Goal: Task Accomplishment & Management: Manage account settings

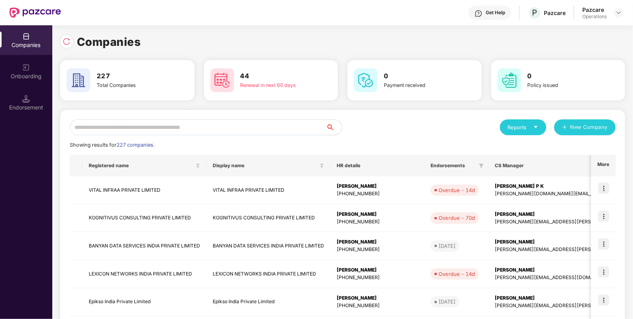
click at [125, 131] on input "text" at bounding box center [198, 128] width 256 height 16
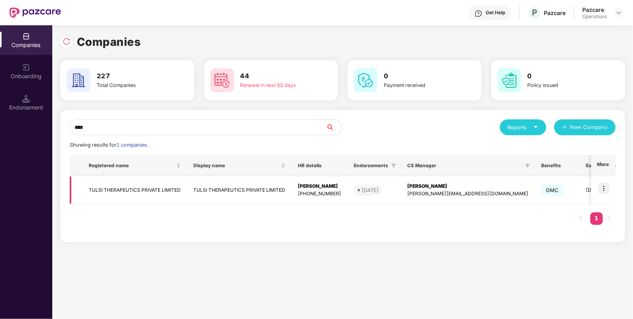
type input "****"
click at [109, 185] on td "TULSI THERAPEUTICS PRIVATE LIMITED" at bounding box center [134, 191] width 104 height 28
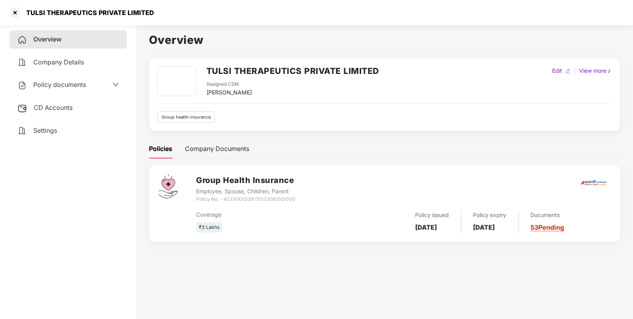
click at [55, 88] on span "Policy documents" at bounding box center [59, 85] width 53 height 8
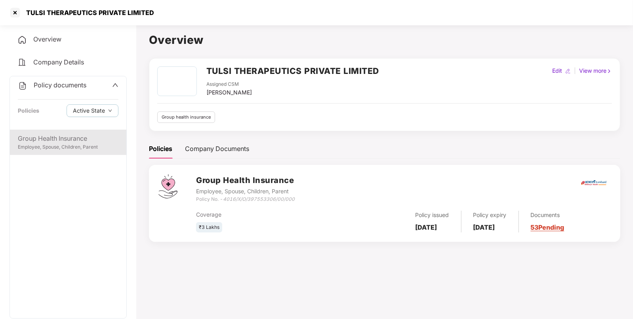
click at [68, 140] on div "Group Health Insurance" at bounding box center [68, 139] width 101 height 10
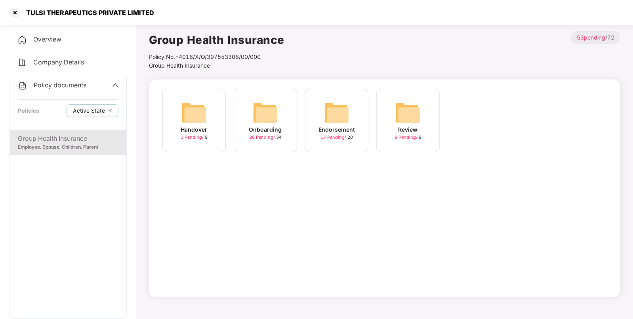
click at [330, 132] on div "Endorsement" at bounding box center [336, 129] width 36 height 9
click at [198, 117] on img at bounding box center [193, 112] width 25 height 25
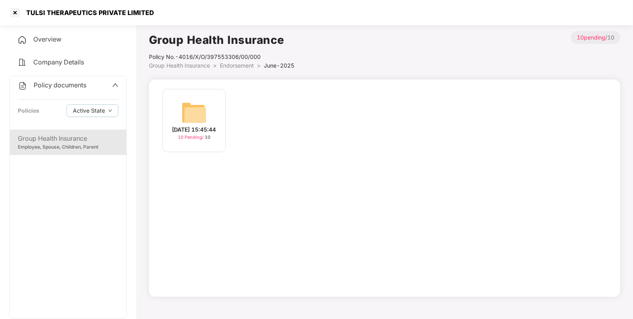
click at [211, 114] on div "25-Jun-2025 15:45:44 10 Pending / 10" at bounding box center [193, 120] width 63 height 63
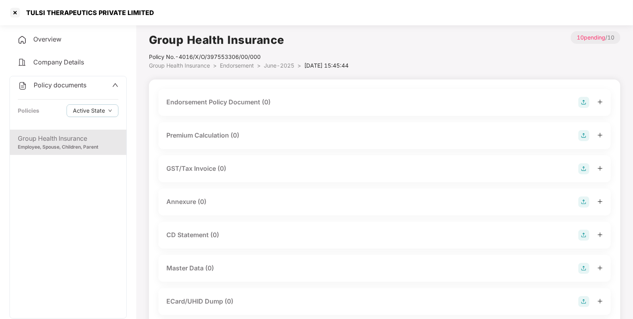
click at [582, 101] on img at bounding box center [583, 102] width 11 height 11
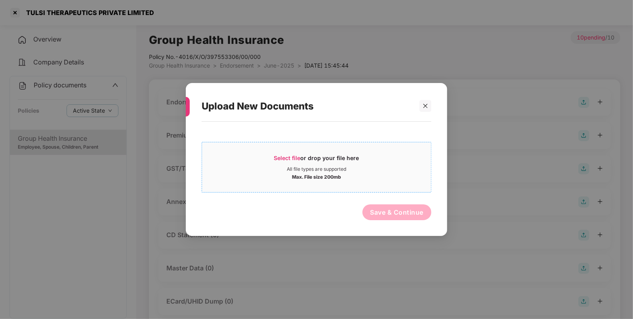
click at [275, 160] on span "Select file" at bounding box center [287, 158] width 27 height 7
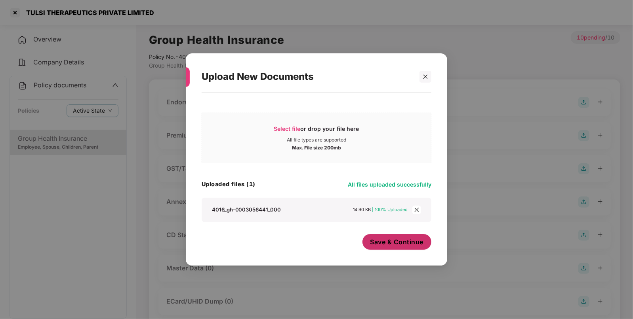
click at [396, 242] on span "Save & Continue" at bounding box center [396, 242] width 53 height 9
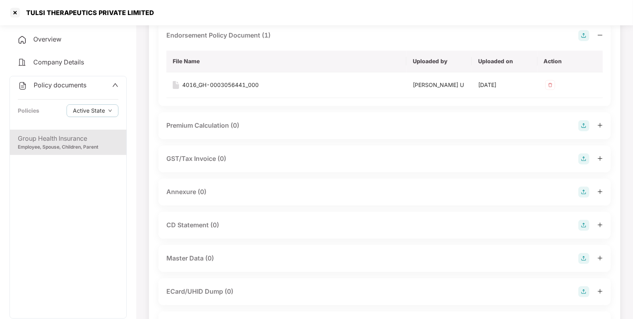
scroll to position [67, 0]
click at [579, 190] on img at bounding box center [583, 191] width 11 height 11
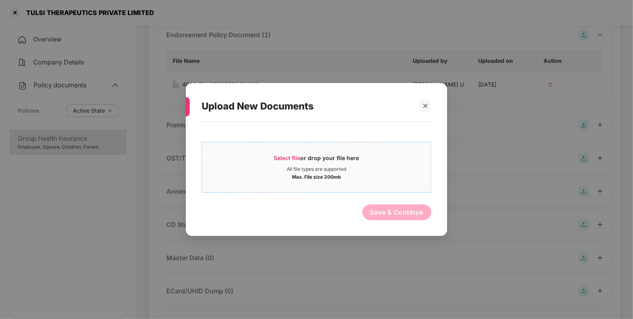
click at [283, 162] on div "Select file or drop your file here" at bounding box center [316, 160] width 85 height 12
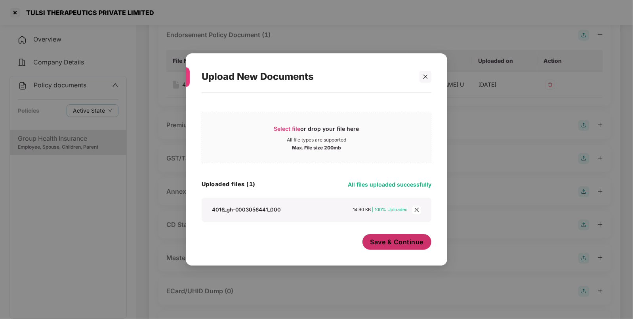
click at [385, 239] on span "Save & Continue" at bounding box center [396, 242] width 53 height 9
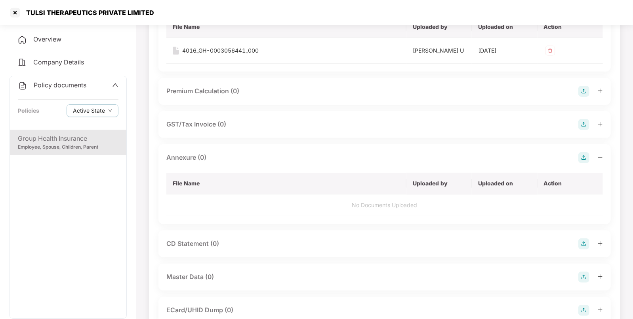
scroll to position [125, 0]
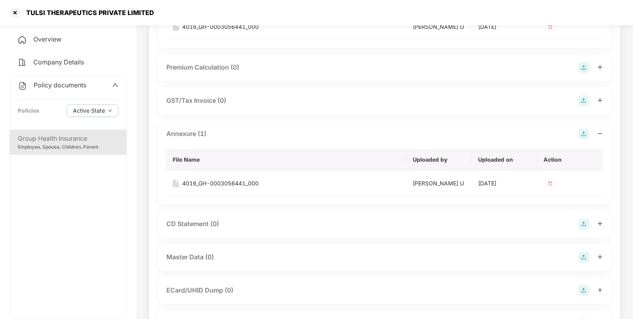
click at [588, 257] on img at bounding box center [583, 257] width 11 height 11
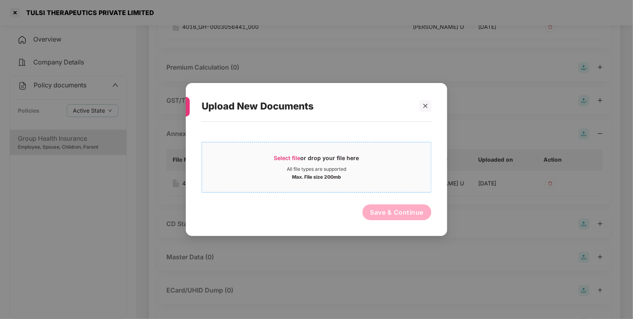
click at [288, 162] on div "Select file or drop your file here" at bounding box center [316, 160] width 85 height 12
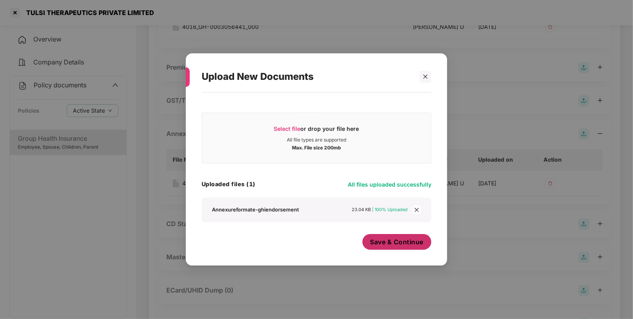
click at [386, 246] on span "Save & Continue" at bounding box center [396, 242] width 53 height 9
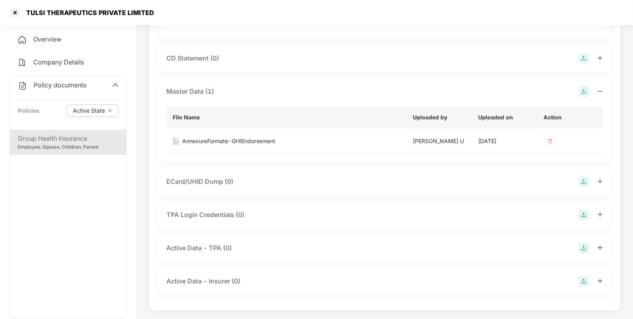
scroll to position [0, 0]
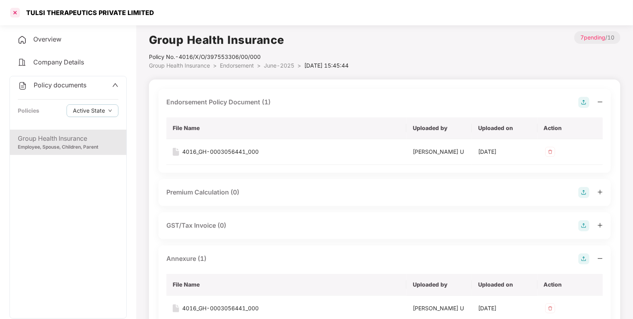
click at [16, 11] on div at bounding box center [15, 12] width 13 height 13
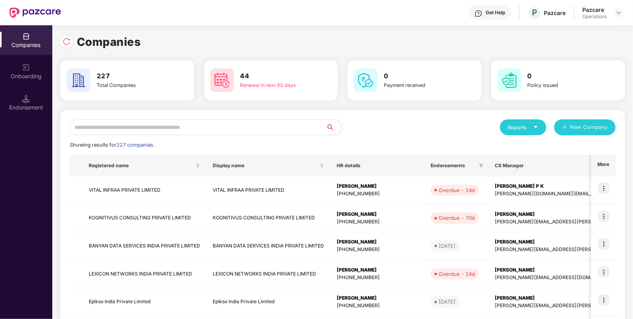
click at [161, 128] on input "text" at bounding box center [198, 128] width 256 height 16
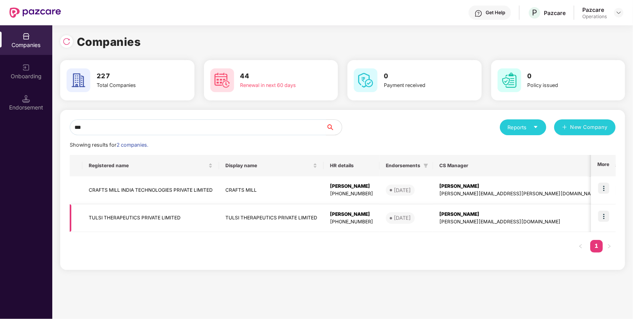
type input "***"
click at [611, 218] on td at bounding box center [603, 219] width 25 height 28
click at [604, 214] on img at bounding box center [603, 216] width 11 height 11
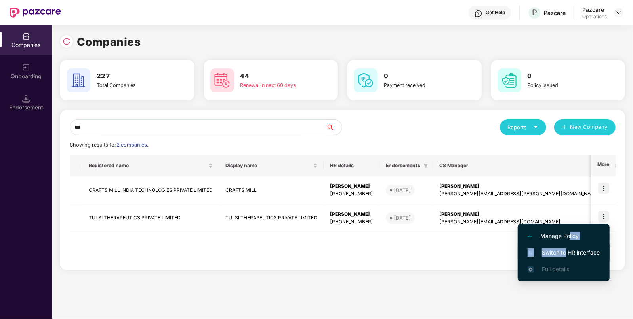
drag, startPoint x: 568, startPoint y: 243, endPoint x: 566, endPoint y: 256, distance: 12.5
click at [566, 256] on ul "Manage Policy Switch to HR interface Full details" at bounding box center [563, 253] width 92 height 58
click at [566, 256] on span "Switch to HR interface" at bounding box center [563, 253] width 72 height 9
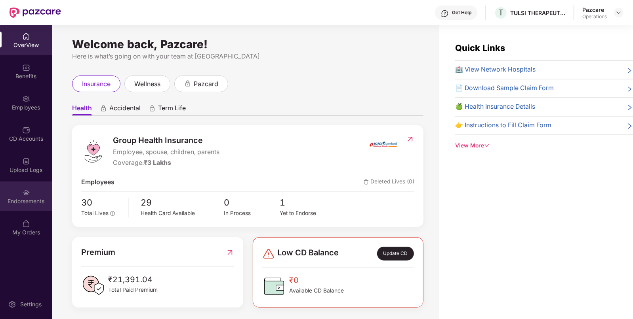
click at [35, 191] on div "Endorsements" at bounding box center [26, 197] width 52 height 30
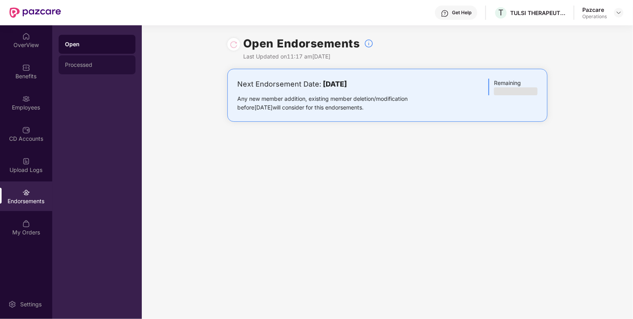
click at [82, 60] on div "Processed" at bounding box center [97, 64] width 77 height 19
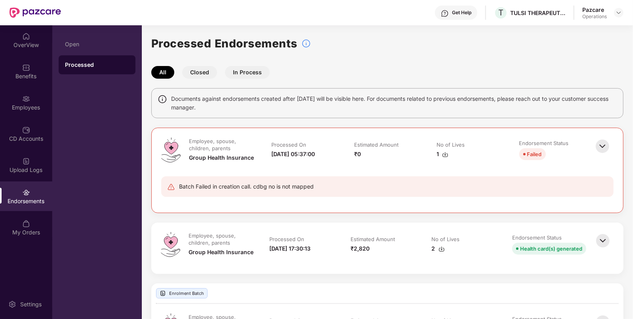
click at [600, 143] on img at bounding box center [601, 146] width 17 height 17
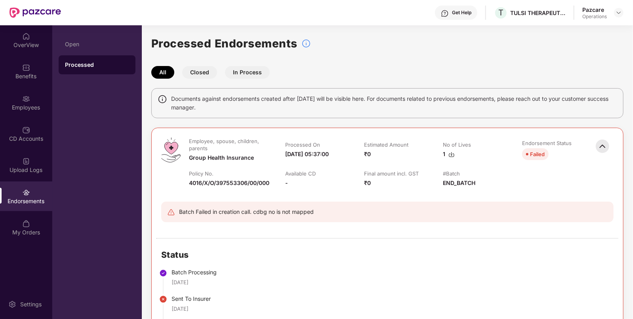
click at [531, 152] on div "Failed" at bounding box center [537, 154] width 15 height 9
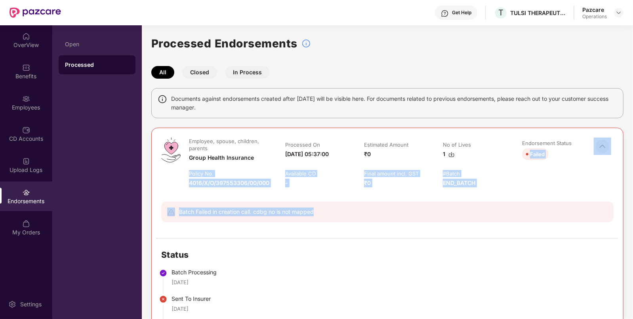
drag, startPoint x: 531, startPoint y: 152, endPoint x: 340, endPoint y: 230, distance: 205.7
click at [340, 230] on div "Employee, spouse, children, parents Group Health Insurance Processed On 19-Jul-…" at bounding box center [387, 183] width 471 height 110
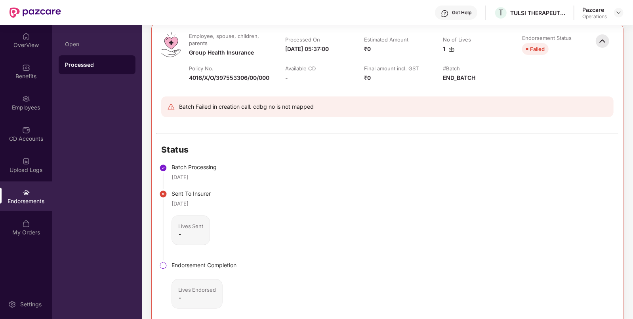
scroll to position [137, 0]
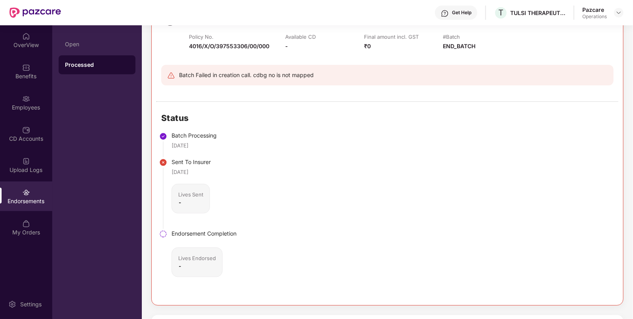
click at [162, 232] on img at bounding box center [163, 234] width 8 height 8
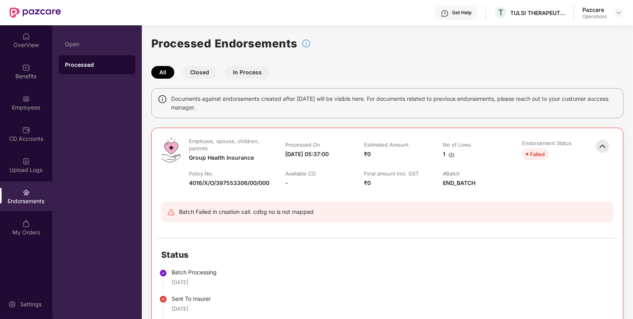
click at [200, 69] on button "Closed" at bounding box center [199, 72] width 35 height 13
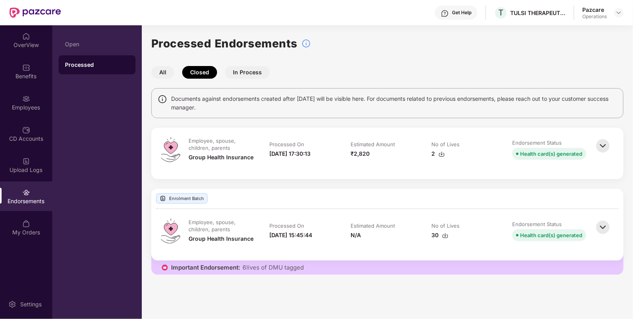
click at [244, 75] on button "In Process" at bounding box center [247, 72] width 45 height 13
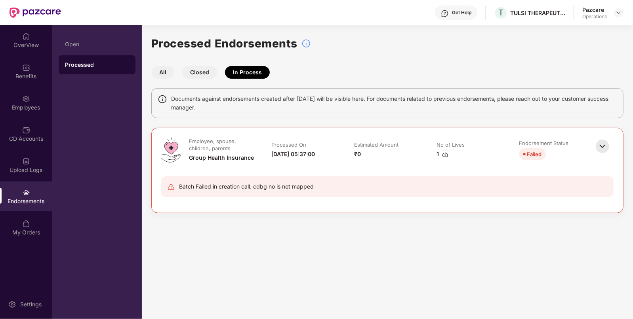
click at [602, 148] on img at bounding box center [601, 146] width 17 height 17
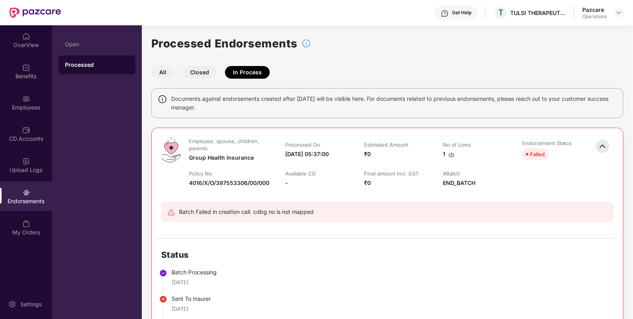
scroll to position [42, 0]
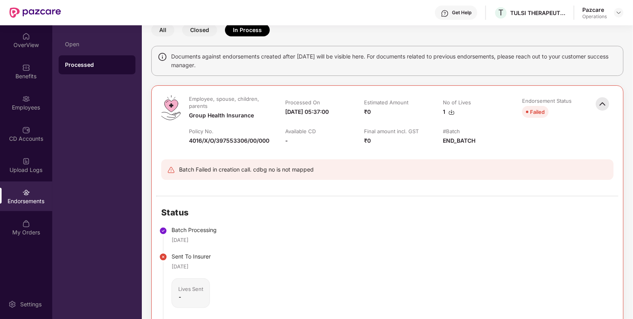
click at [265, 170] on div "Batch Failed in creation call. cdbg no is not mapped" at bounding box center [246, 169] width 135 height 9
click at [97, 69] on div "Processed" at bounding box center [97, 64] width 77 height 19
click at [87, 63] on div "Processed" at bounding box center [97, 65] width 64 height 8
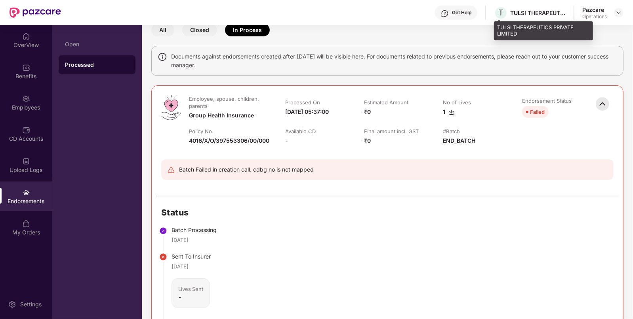
click at [533, 10] on div "TULSI THERAPEUTICS PRIVATE LIMITED" at bounding box center [537, 13] width 55 height 8
copy div "TULSI THERAPEUTICS PRIVATE LIMITED"
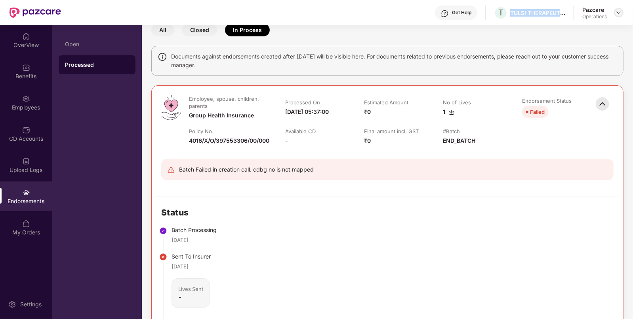
click at [620, 13] on img at bounding box center [618, 12] width 6 height 6
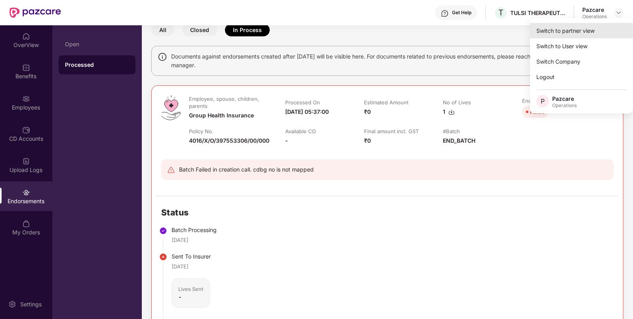
click at [568, 29] on div "Switch to partner view" at bounding box center [581, 30] width 103 height 15
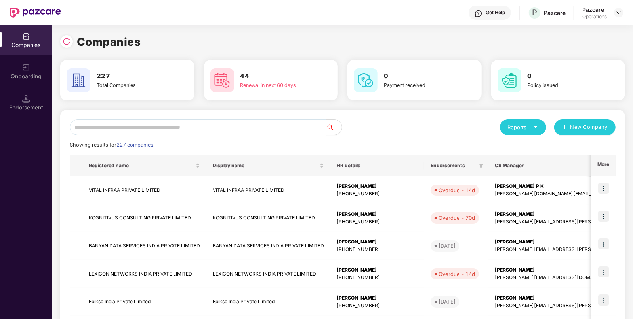
click at [24, 95] on img at bounding box center [26, 99] width 8 height 8
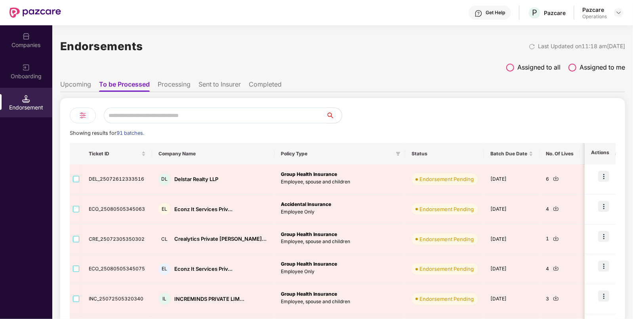
click at [150, 115] on input "text" at bounding box center [215, 116] width 222 height 16
paste input "**********"
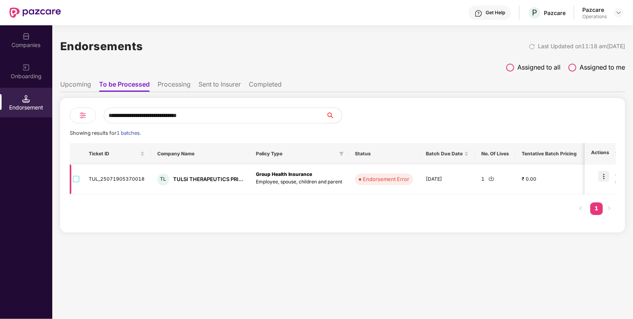
type input "**********"
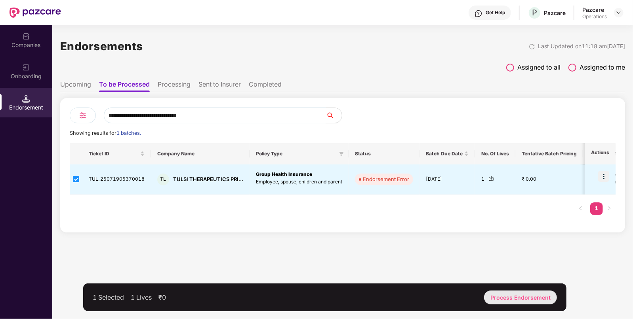
click at [507, 293] on div "Process Endorsement" at bounding box center [520, 298] width 73 height 14
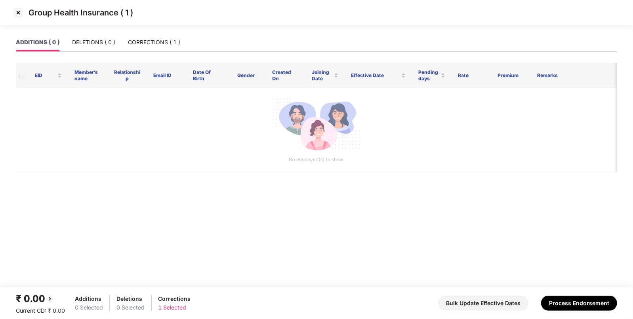
click at [574, 291] on footer "₹ 0.00 Current CD: ₹ 0.00 Additions 0 Selected Deletions 0 Selected Corrections…" at bounding box center [316, 304] width 633 height 32
click at [566, 301] on button "Process Endorsement" at bounding box center [579, 303] width 76 height 15
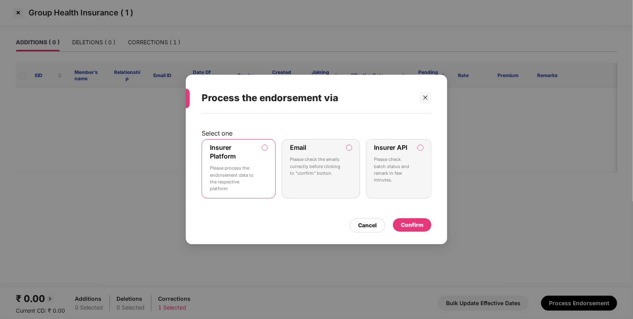
click at [405, 223] on div "Confirm" at bounding box center [412, 225] width 23 height 9
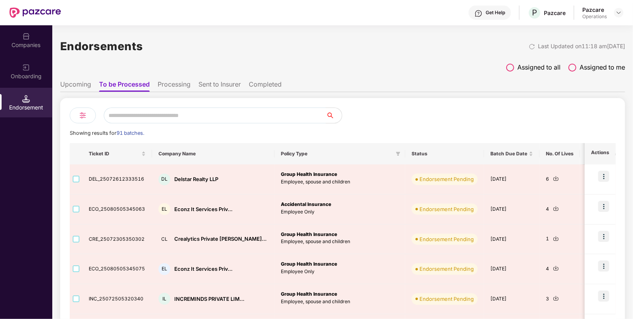
click at [169, 85] on li "Processing" at bounding box center [174, 85] width 33 height 11
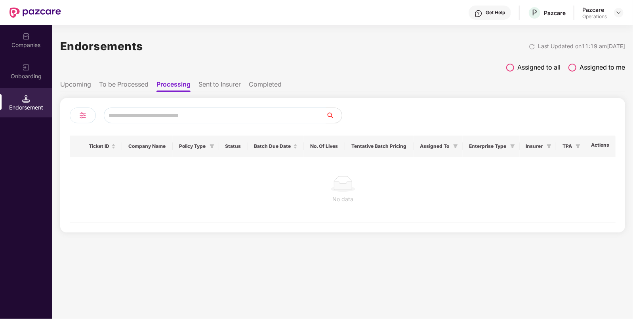
click at [214, 86] on li "Sent to Insurer" at bounding box center [219, 85] width 42 height 11
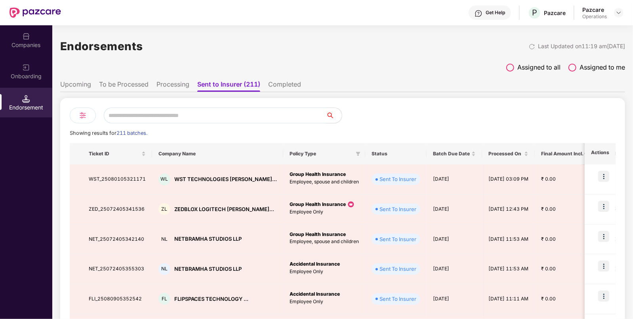
click at [284, 81] on li "Completed" at bounding box center [284, 85] width 33 height 11
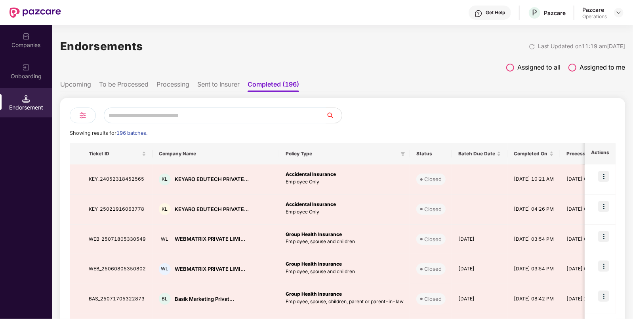
click at [228, 87] on li "Sent to Insurer" at bounding box center [218, 85] width 42 height 11
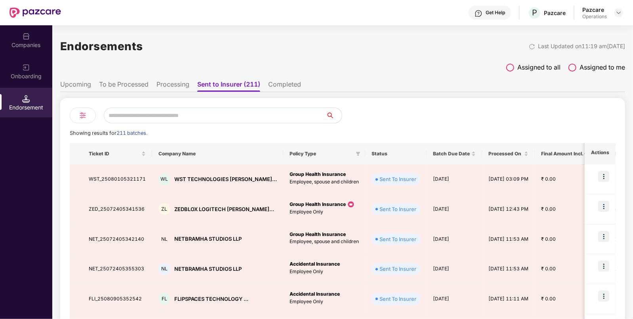
click at [182, 85] on li "Processing" at bounding box center [172, 85] width 33 height 11
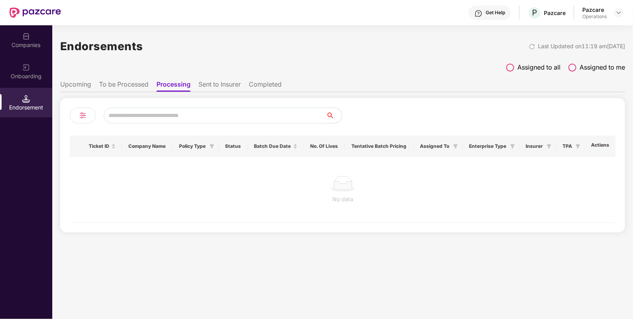
click at [134, 87] on li "To be Processed" at bounding box center [123, 85] width 49 height 11
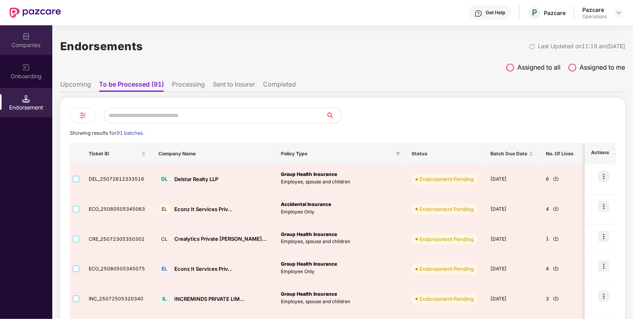
click at [28, 44] on div "Companies" at bounding box center [26, 45] width 52 height 8
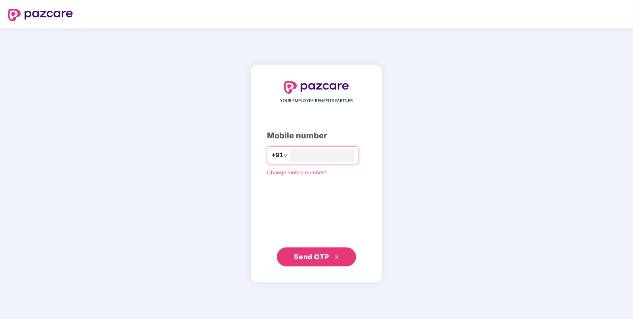
type input "**********"
click at [314, 253] on span "Send OTP" at bounding box center [311, 257] width 35 height 8
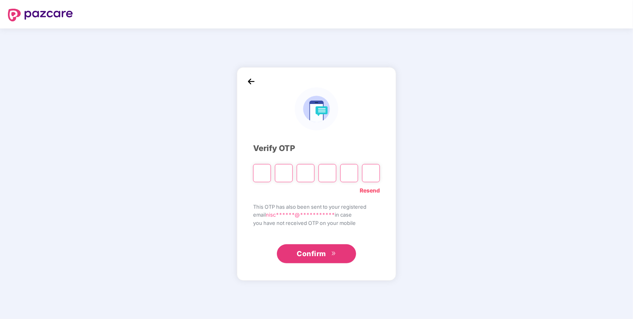
paste input "*"
type input "*"
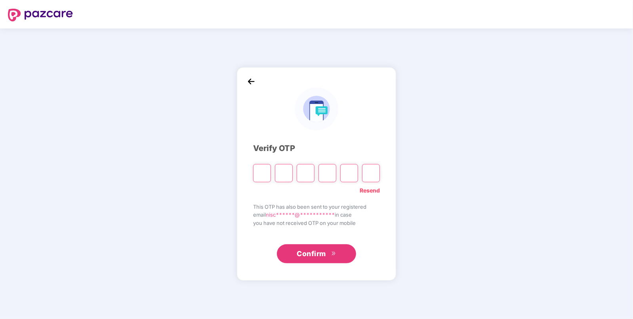
type input "*"
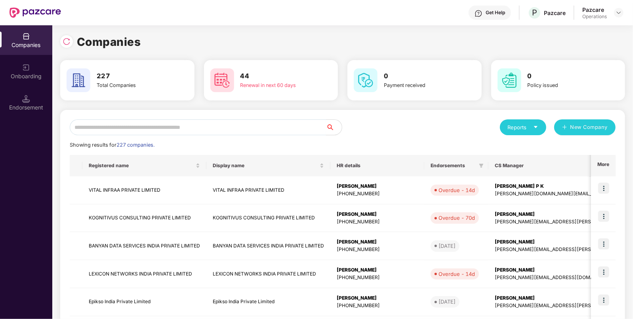
click at [186, 129] on input "text" at bounding box center [198, 128] width 256 height 16
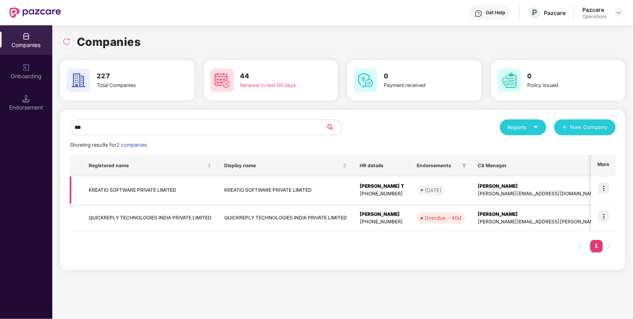
type input "***"
click at [125, 196] on td "KREATIO SOFTWARE PRIVATE LIMITED" at bounding box center [149, 191] width 135 height 28
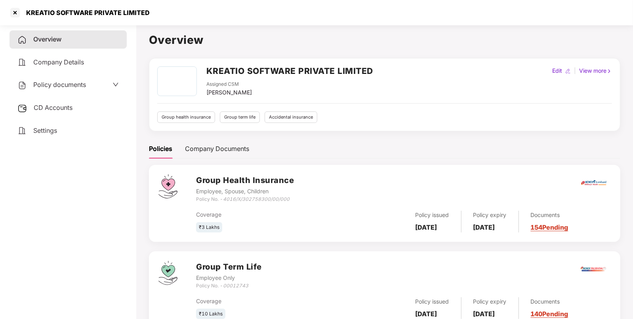
click at [54, 108] on span "CD Accounts" at bounding box center [53, 108] width 39 height 8
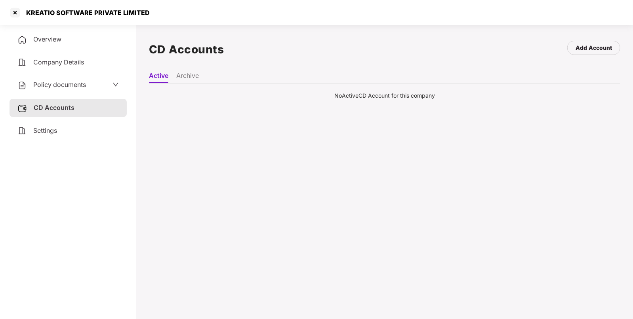
click at [65, 88] on span "Policy documents" at bounding box center [59, 85] width 53 height 8
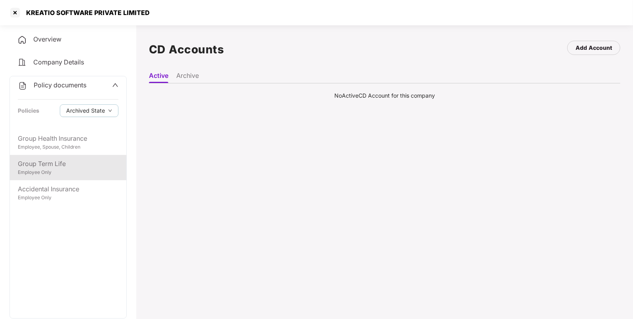
click at [43, 162] on div "Group Term Life" at bounding box center [68, 164] width 101 height 10
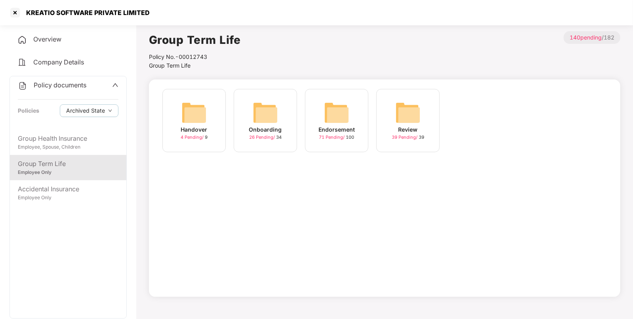
click at [319, 109] on div "Endorsement 71 Pending / 100" at bounding box center [336, 120] width 63 height 63
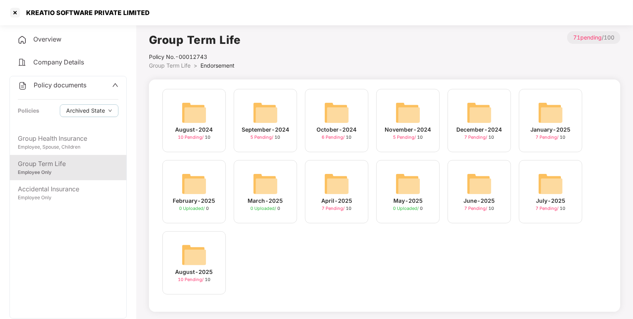
click at [190, 260] on img at bounding box center [193, 255] width 25 height 25
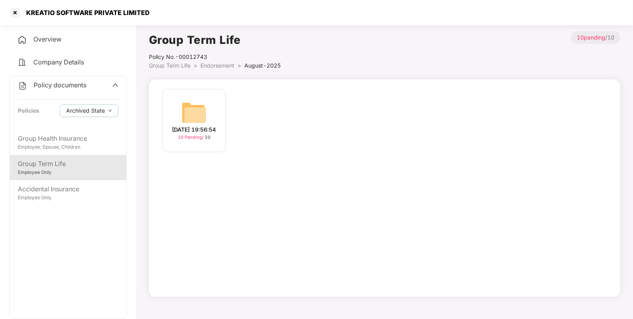
click at [184, 115] on img at bounding box center [193, 112] width 25 height 25
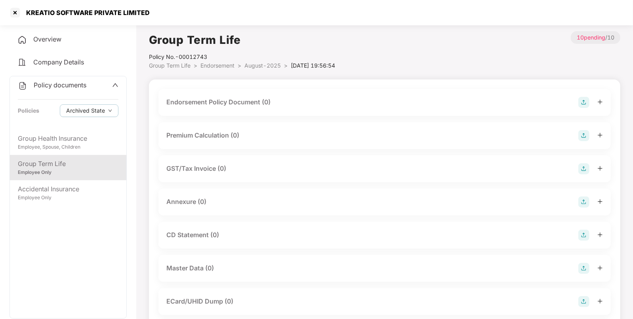
click at [581, 100] on img at bounding box center [583, 102] width 11 height 11
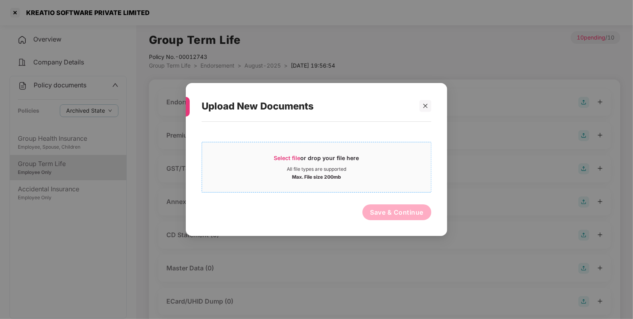
click at [291, 156] on span "Select file" at bounding box center [287, 158] width 27 height 7
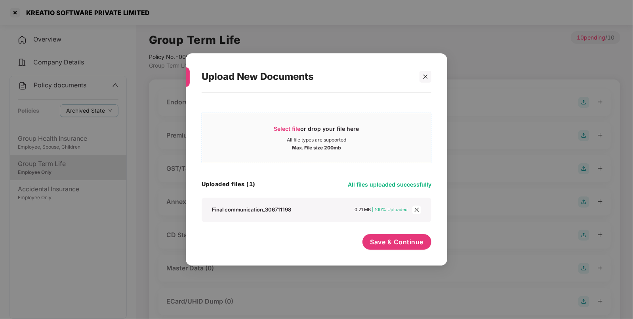
click at [287, 132] on div "Select file or drop your file here" at bounding box center [316, 131] width 85 height 12
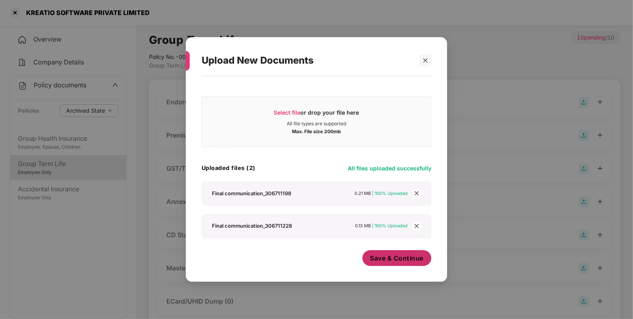
click at [382, 261] on span "Save & Continue" at bounding box center [396, 258] width 53 height 9
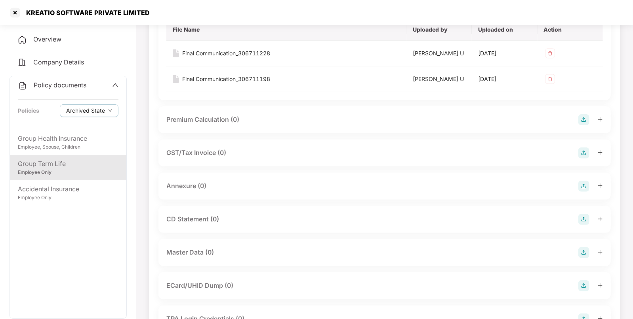
scroll to position [100, 0]
click at [587, 182] on img at bounding box center [583, 185] width 11 height 11
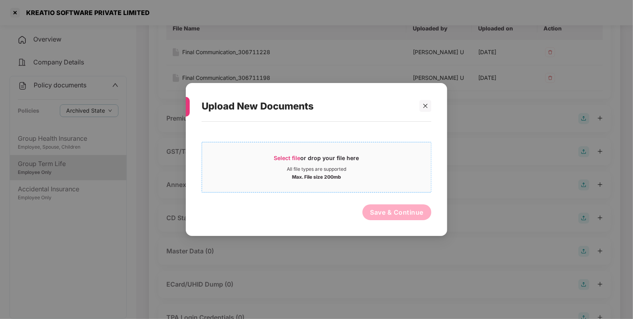
click at [291, 160] on span "Select file" at bounding box center [287, 158] width 27 height 7
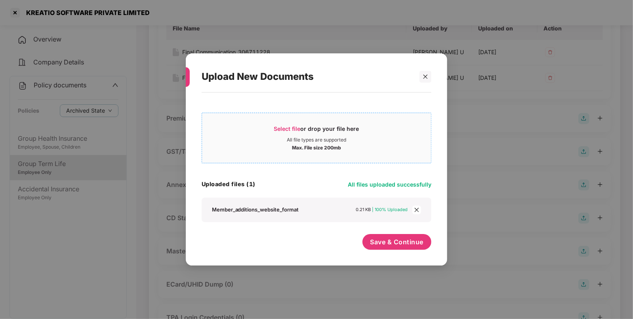
click at [281, 129] on span "Select file" at bounding box center [287, 128] width 27 height 7
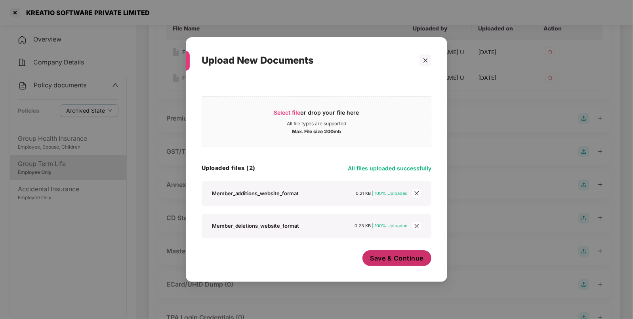
click at [403, 261] on span "Save & Continue" at bounding box center [396, 258] width 53 height 9
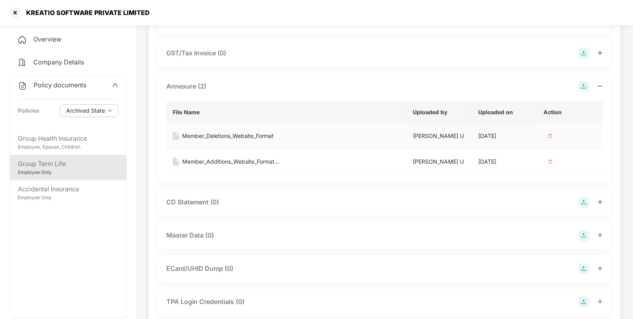
scroll to position [265, 0]
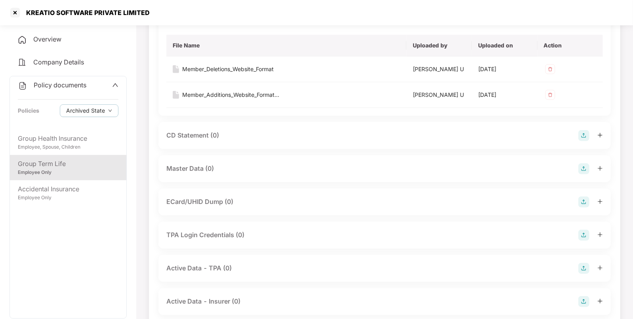
click at [585, 168] on img at bounding box center [583, 168] width 11 height 11
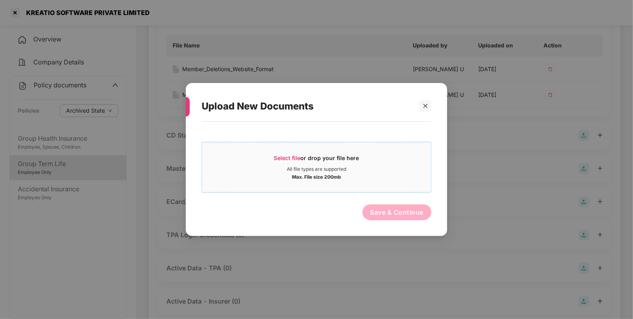
click at [284, 156] on span "Select file" at bounding box center [287, 158] width 27 height 7
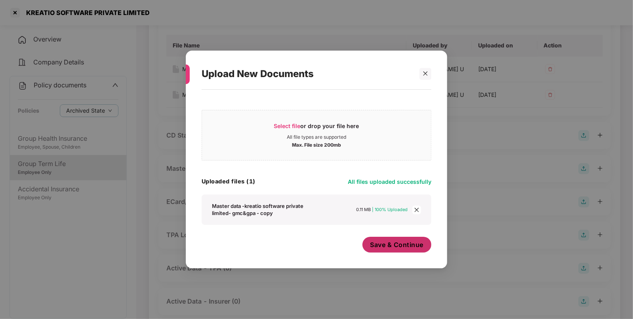
click at [386, 244] on span "Save & Continue" at bounding box center [396, 245] width 53 height 9
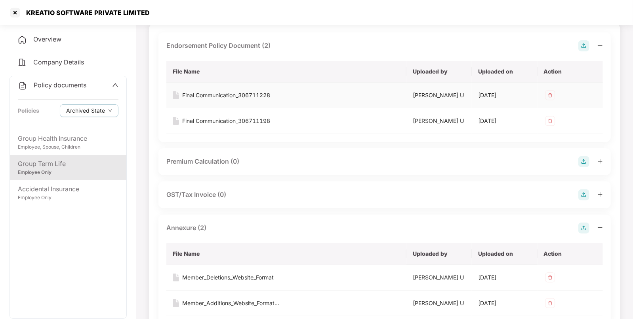
scroll to position [10, 0]
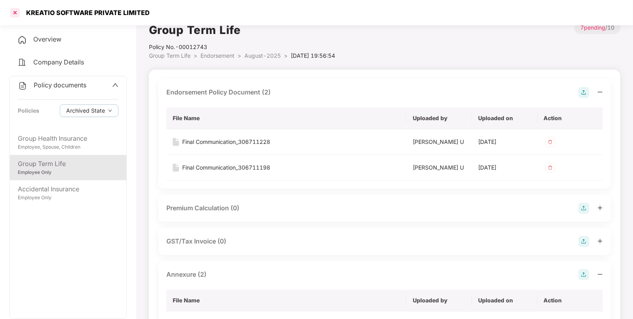
click at [13, 13] on div at bounding box center [15, 12] width 13 height 13
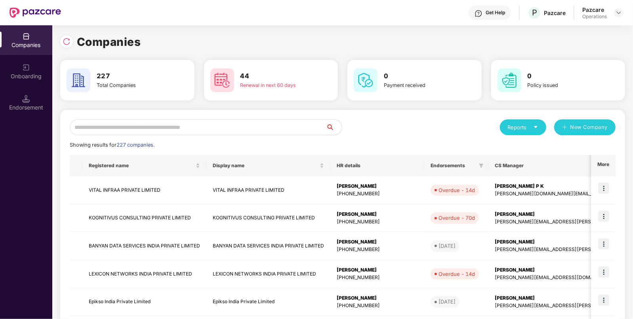
scroll to position [0, 0]
click at [249, 127] on input "text" at bounding box center [198, 128] width 256 height 16
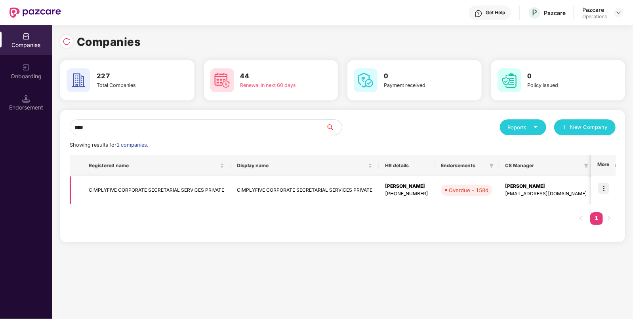
type input "****"
click at [133, 180] on td "CIMPLYFIVE CORPORATE SECRETARIAL SERVICES PRIVATE" at bounding box center [156, 191] width 148 height 28
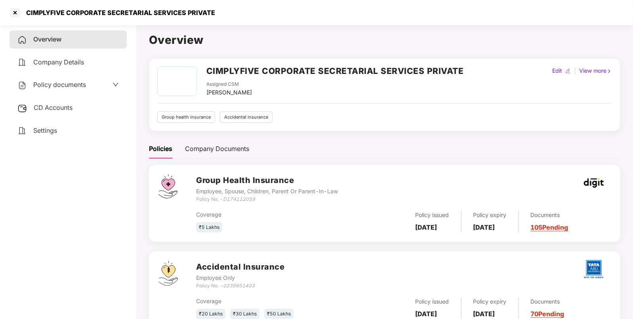
click at [49, 108] on span "CD Accounts" at bounding box center [53, 108] width 39 height 8
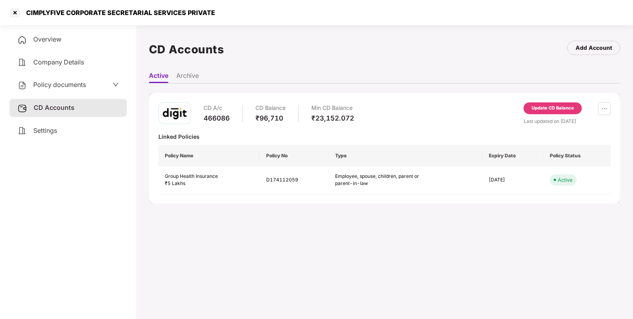
click at [544, 112] on div "Update CD Balance" at bounding box center [552, 109] width 58 height 12
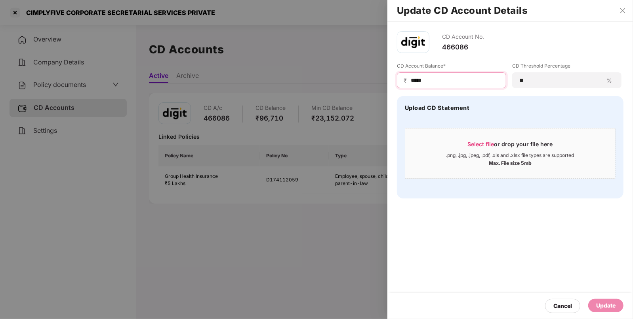
click at [435, 82] on input "*****" at bounding box center [454, 80] width 89 height 8
type input "******"
click at [600, 304] on div "Update" at bounding box center [605, 306] width 19 height 9
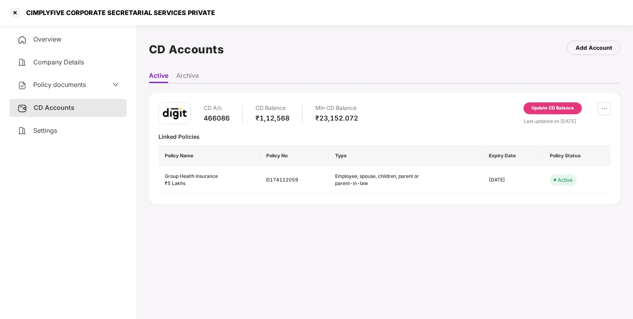
click at [68, 85] on span "Policy documents" at bounding box center [59, 85] width 53 height 8
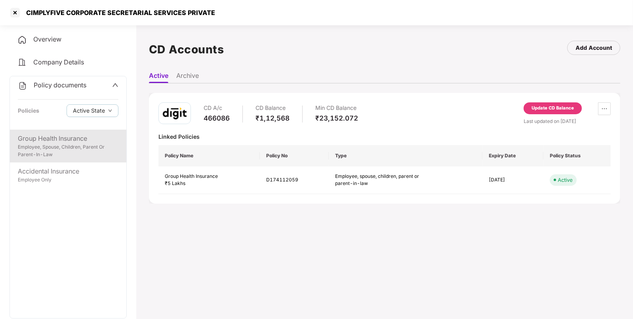
click at [49, 144] on div "Employee, Spouse, Children, Parent Or Parent-In-Law" at bounding box center [68, 151] width 101 height 15
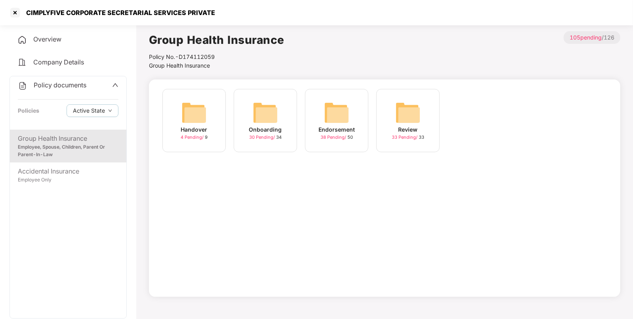
click at [342, 110] on img at bounding box center [336, 112] width 25 height 25
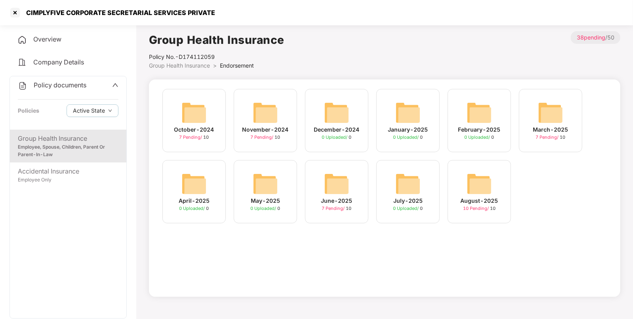
click at [473, 178] on img at bounding box center [478, 183] width 25 height 25
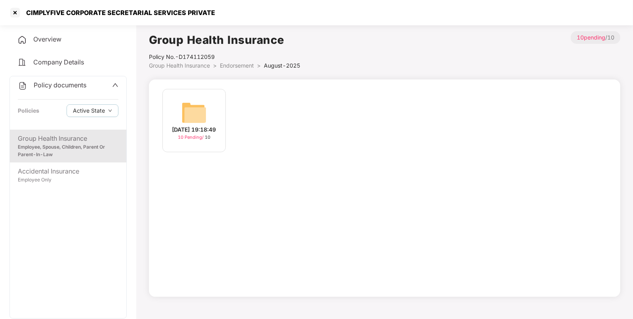
click at [192, 106] on img at bounding box center [193, 112] width 25 height 25
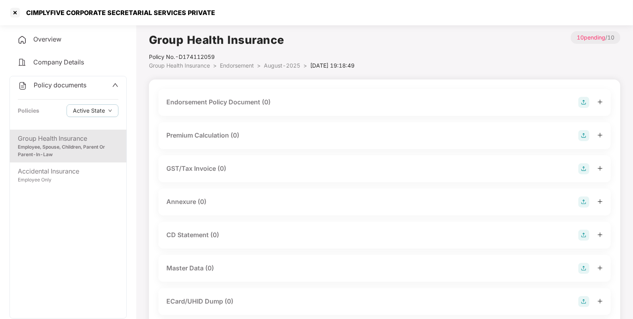
click at [581, 101] on img at bounding box center [583, 102] width 11 height 11
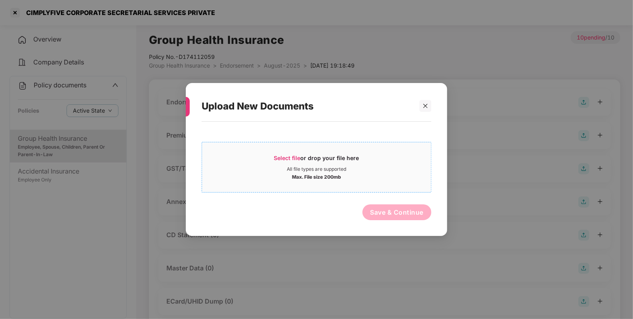
click at [281, 156] on span "Select file" at bounding box center [287, 158] width 27 height 7
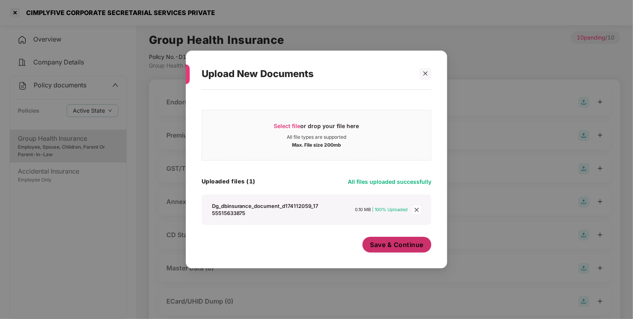
click at [378, 245] on span "Save & Continue" at bounding box center [396, 245] width 53 height 9
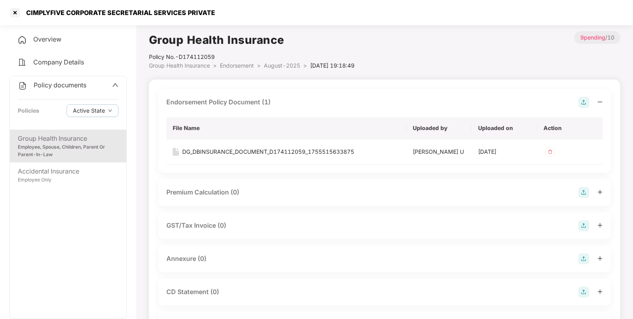
click at [581, 260] on img at bounding box center [583, 259] width 11 height 11
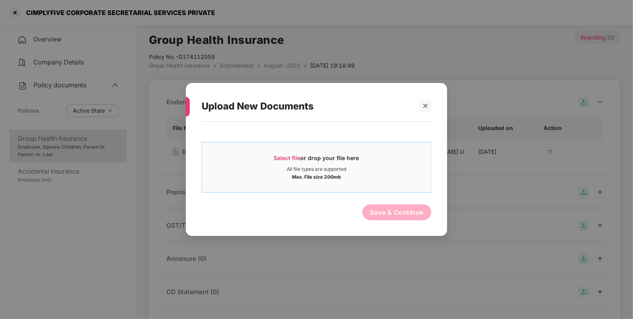
click at [280, 156] on span "Select file" at bounding box center [287, 158] width 27 height 7
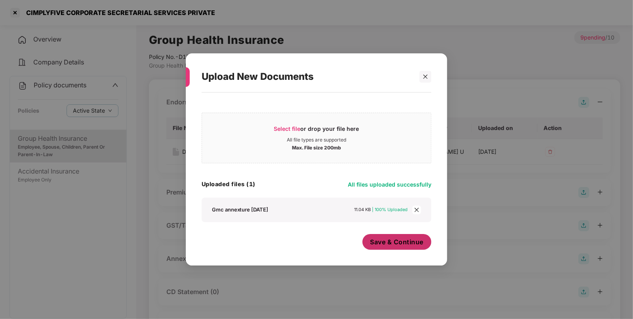
click at [397, 241] on span "Save & Continue" at bounding box center [396, 242] width 53 height 9
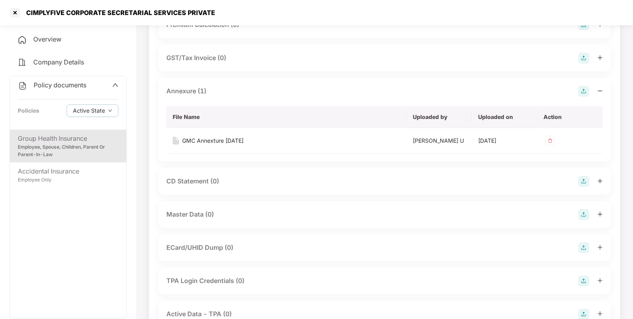
scroll to position [224, 0]
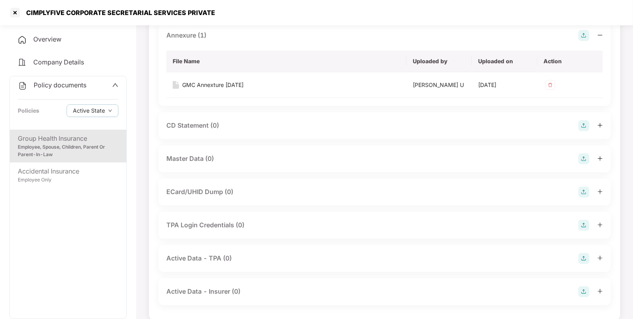
click at [584, 157] on img at bounding box center [583, 159] width 11 height 11
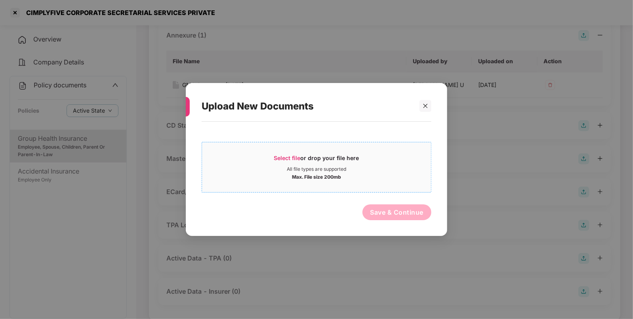
click at [282, 155] on span "Select file" at bounding box center [287, 158] width 27 height 7
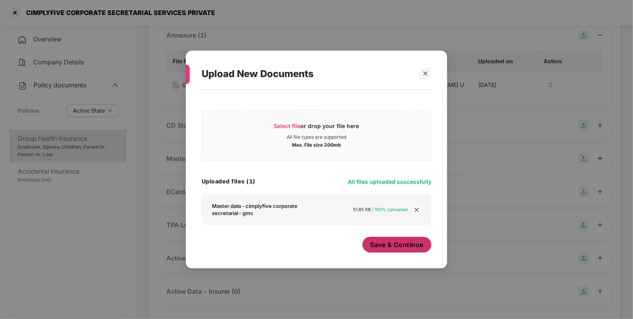
click at [376, 245] on span "Save & Continue" at bounding box center [396, 245] width 53 height 9
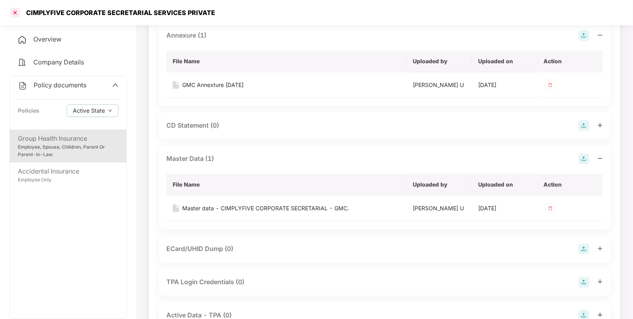
click at [16, 14] on div at bounding box center [15, 12] width 13 height 13
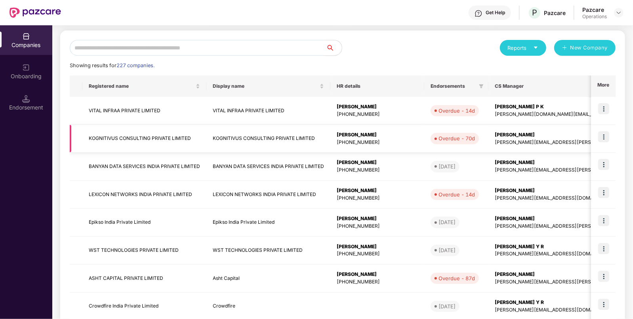
scroll to position [82, 0]
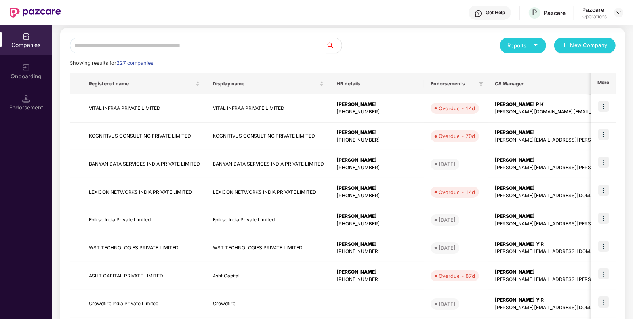
click at [218, 46] on input "text" at bounding box center [198, 46] width 256 height 16
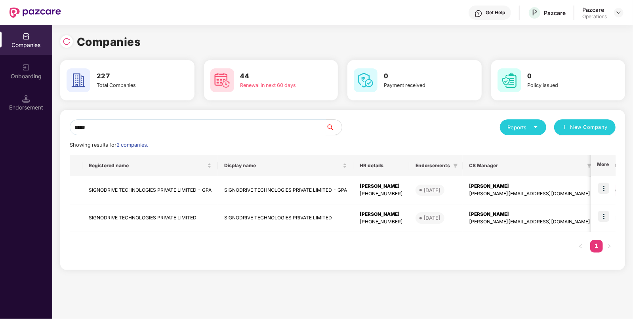
scroll to position [0, 0]
type input "*****"
click at [119, 194] on td "SIGNODRIVE TECHNOLOGIES PRIVATE LIMITED - GPA" at bounding box center [149, 191] width 135 height 28
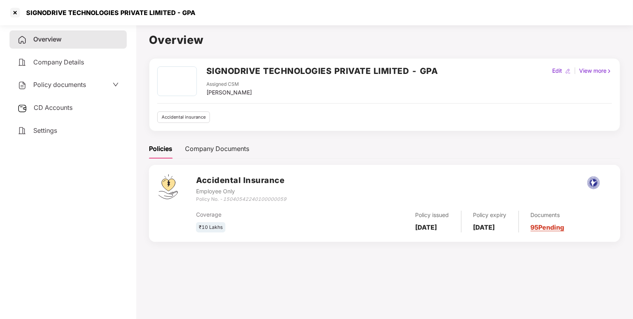
click at [44, 116] on div "CD Accounts" at bounding box center [67, 108] width 117 height 18
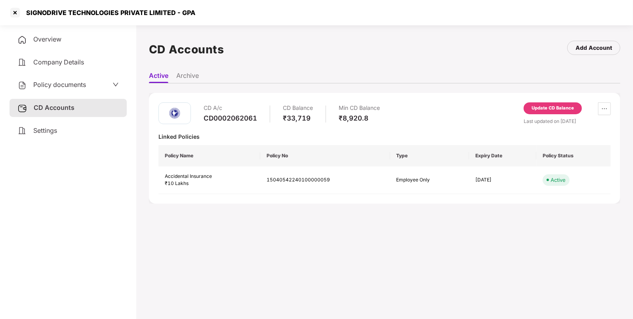
click at [530, 110] on div "Update CD Balance" at bounding box center [552, 109] width 58 height 12
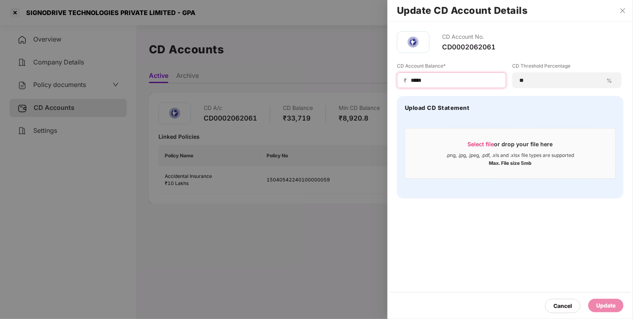
click at [416, 81] on input "*****" at bounding box center [454, 80] width 89 height 8
type input "*****"
click at [599, 304] on div "Update" at bounding box center [605, 306] width 19 height 9
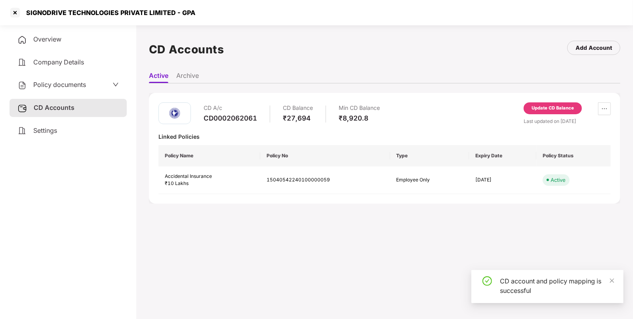
click at [95, 83] on div "Policy documents" at bounding box center [67, 85] width 101 height 10
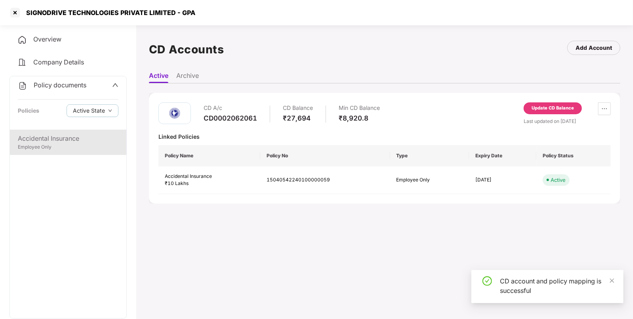
click at [49, 142] on div "Accidental Insurance" at bounding box center [68, 139] width 101 height 10
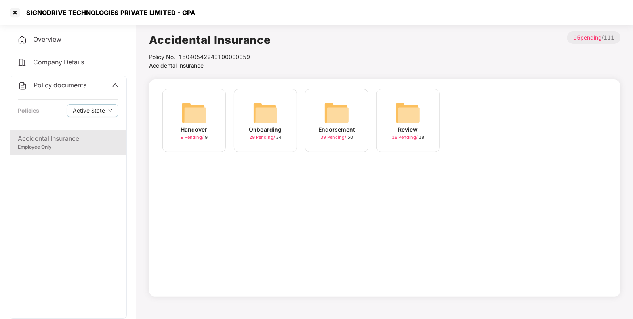
click at [325, 117] on img at bounding box center [336, 112] width 25 height 25
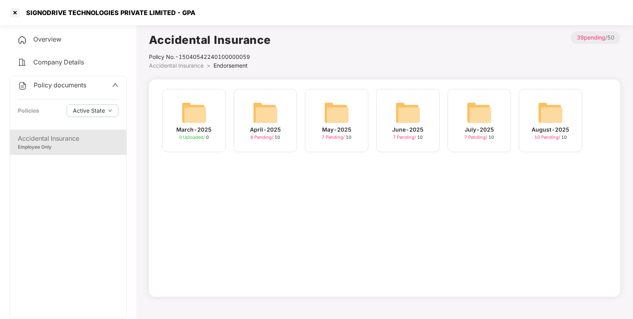
click at [547, 115] on img at bounding box center [550, 112] width 25 height 25
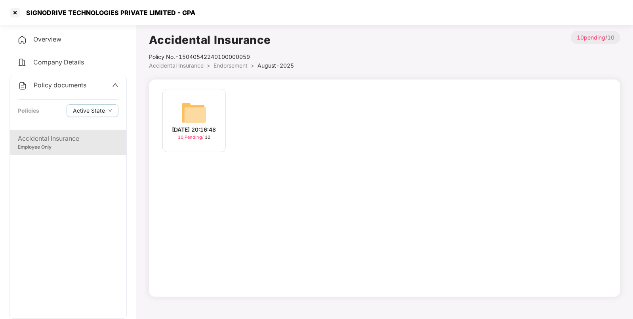
click at [201, 109] on img at bounding box center [193, 112] width 25 height 25
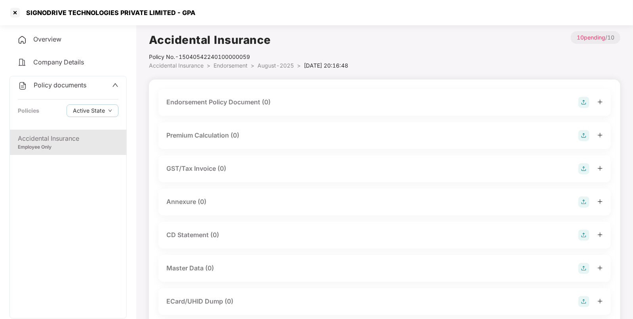
click at [581, 98] on img at bounding box center [583, 102] width 11 height 11
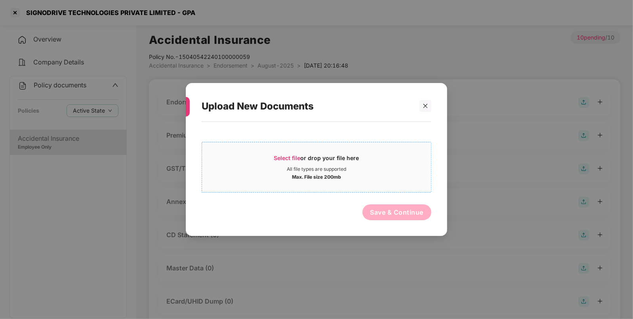
click at [284, 159] on span "Select file" at bounding box center [287, 158] width 27 height 7
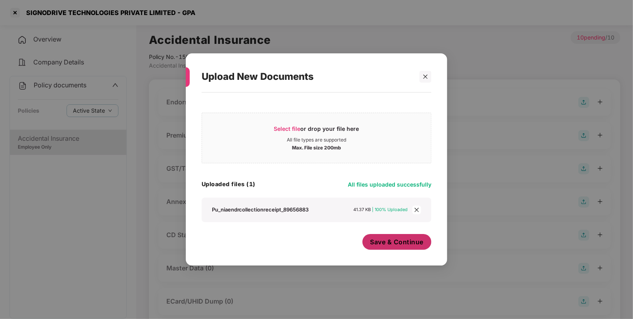
click at [390, 236] on button "Save & Continue" at bounding box center [396, 242] width 69 height 16
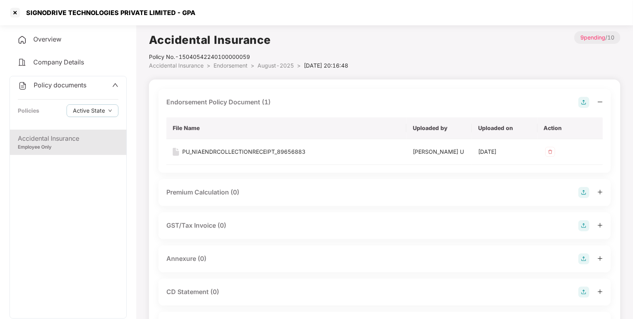
scroll to position [51, 0]
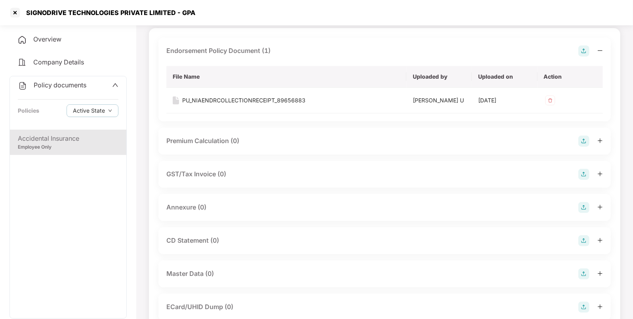
click at [584, 206] on img at bounding box center [583, 207] width 11 height 11
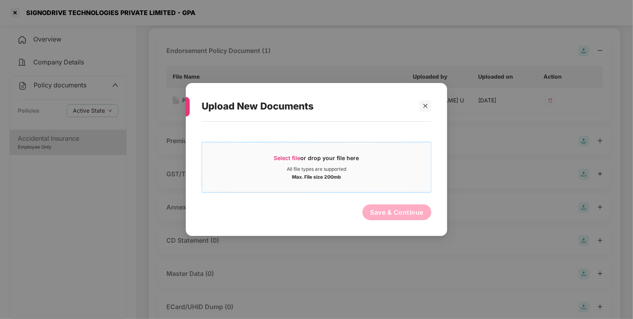
click at [281, 159] on span "Select file" at bounding box center [287, 158] width 27 height 7
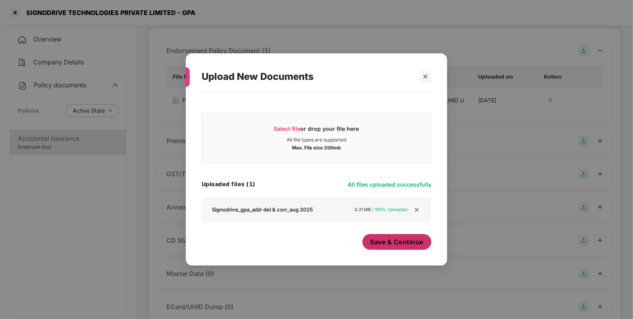
click at [396, 249] on button "Save & Continue" at bounding box center [396, 242] width 69 height 16
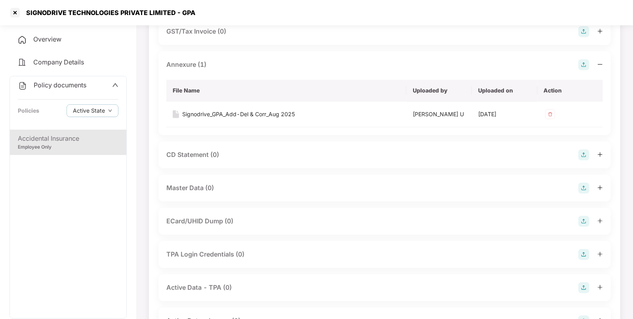
scroll to position [195, 0]
click at [580, 188] on img at bounding box center [583, 187] width 11 height 11
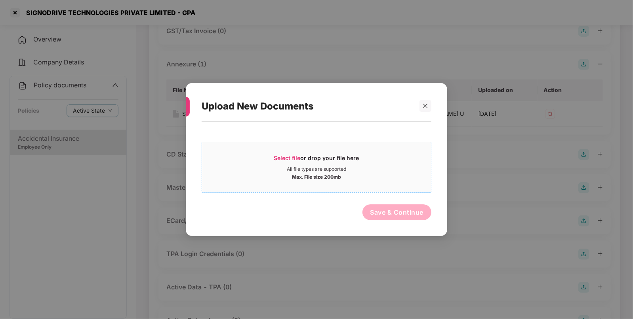
click at [281, 157] on span "Select file" at bounding box center [287, 158] width 27 height 7
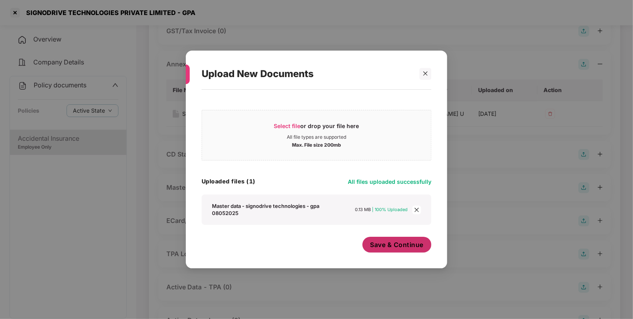
click at [376, 245] on span "Save & Continue" at bounding box center [396, 245] width 53 height 9
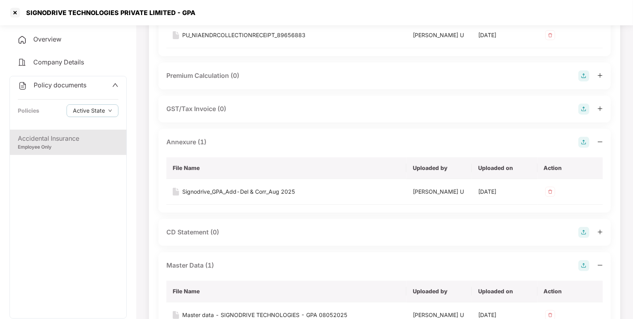
scroll to position [0, 0]
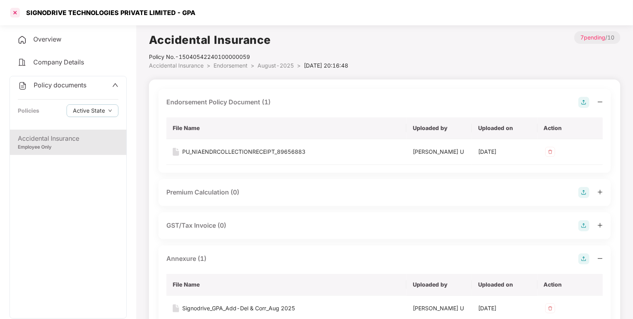
click at [18, 14] on div at bounding box center [15, 12] width 13 height 13
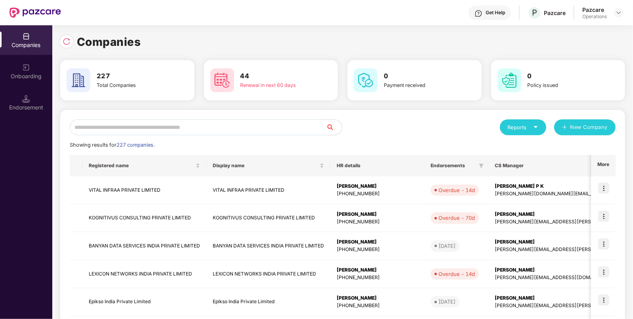
click at [174, 123] on input "text" at bounding box center [198, 128] width 256 height 16
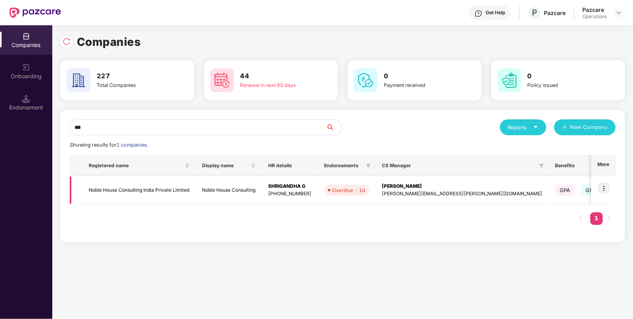
type input "***"
click at [126, 184] on td "Noble House Consulting India Private Limited" at bounding box center [138, 191] width 113 height 28
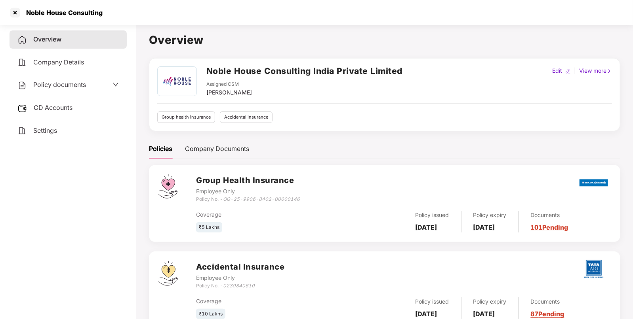
click at [62, 89] on div "Policy documents" at bounding box center [51, 85] width 68 height 10
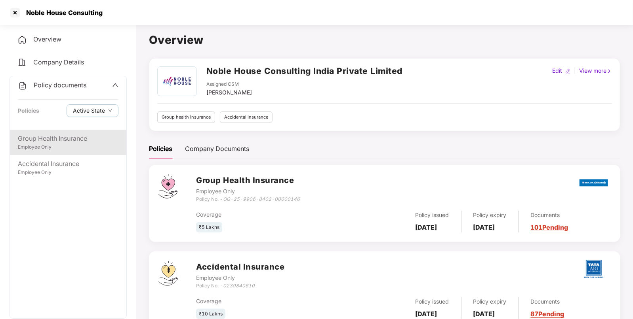
click at [50, 144] on div "Employee Only" at bounding box center [68, 148] width 101 height 8
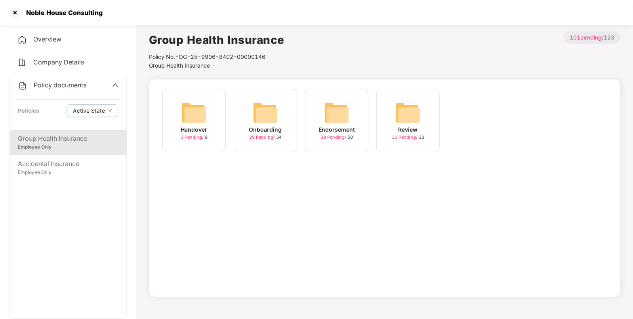
click at [338, 124] on img at bounding box center [336, 112] width 25 height 25
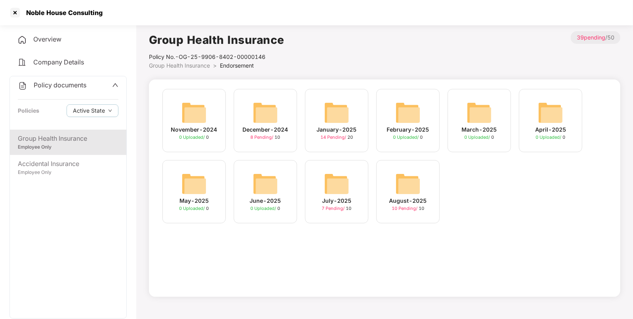
click at [406, 182] on img at bounding box center [407, 183] width 25 height 25
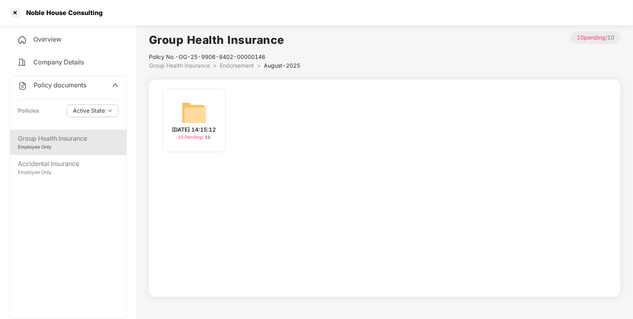
click at [190, 109] on img at bounding box center [193, 112] width 25 height 25
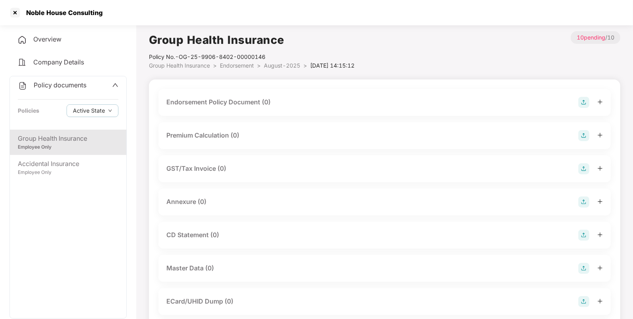
click at [583, 102] on img at bounding box center [583, 102] width 11 height 11
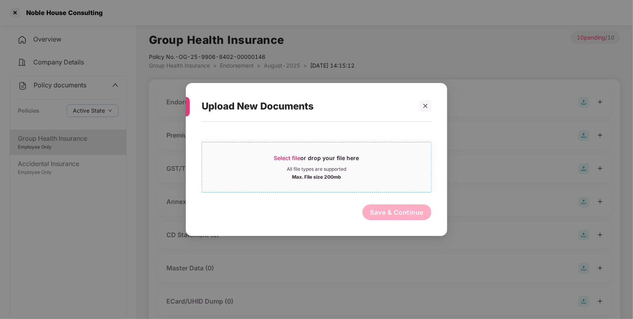
click at [285, 155] on span "Select file" at bounding box center [287, 158] width 27 height 7
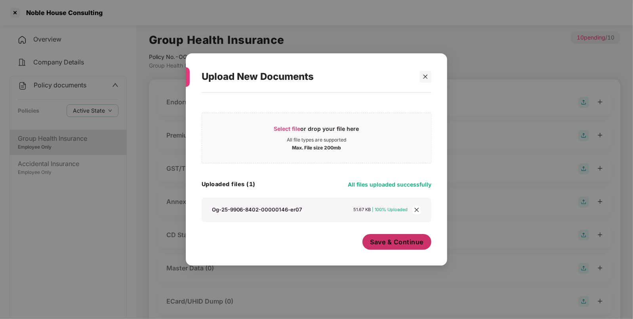
click at [380, 245] on span "Save & Continue" at bounding box center [396, 242] width 53 height 9
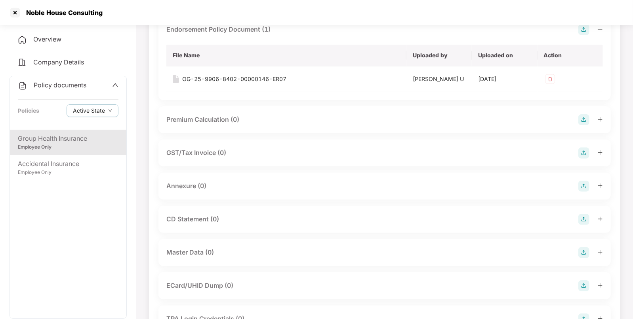
scroll to position [75, 0]
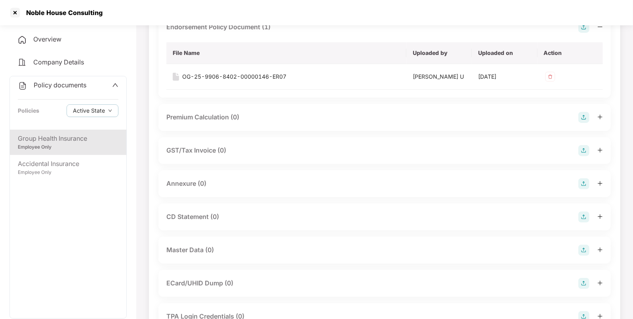
click at [582, 180] on img at bounding box center [583, 184] width 11 height 11
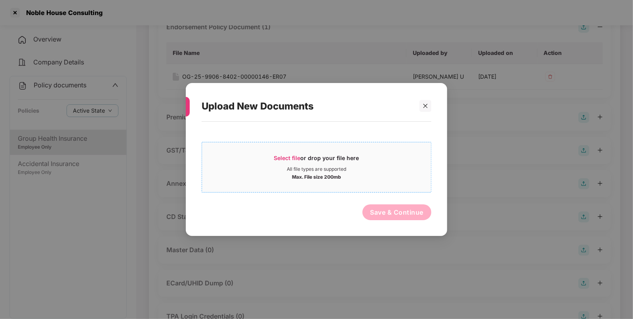
click at [291, 161] on div "Select file or drop your file here" at bounding box center [316, 160] width 85 height 12
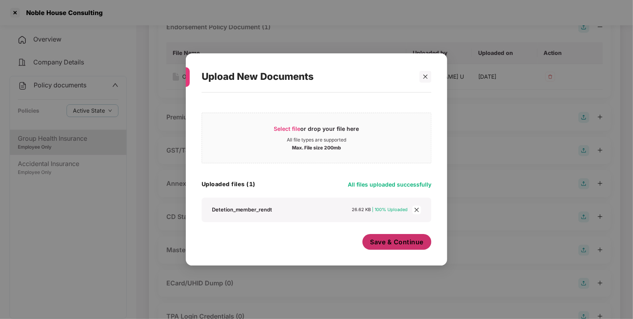
click at [396, 238] on span "Save & Continue" at bounding box center [396, 242] width 53 height 9
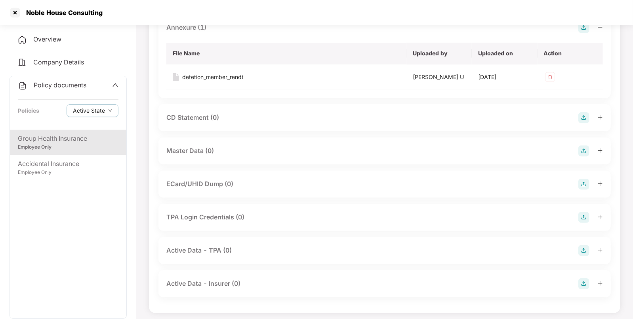
scroll to position [234, 0]
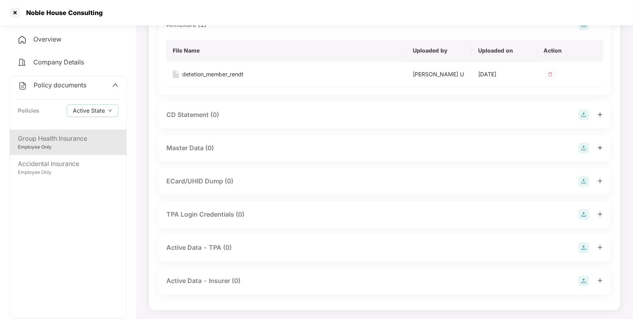
click at [588, 147] on img at bounding box center [583, 148] width 11 height 11
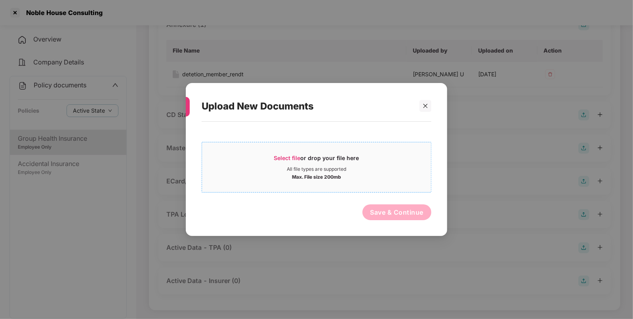
click at [276, 156] on span "Select file" at bounding box center [287, 158] width 27 height 7
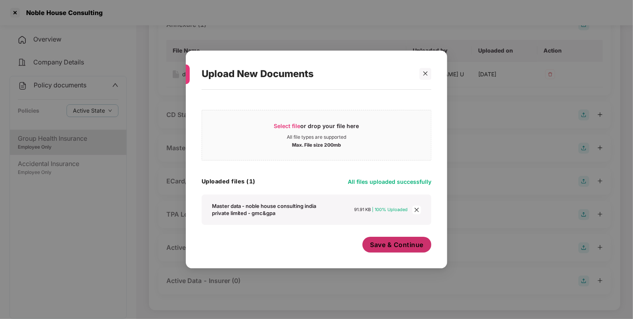
click at [375, 247] on span "Save & Continue" at bounding box center [396, 245] width 53 height 9
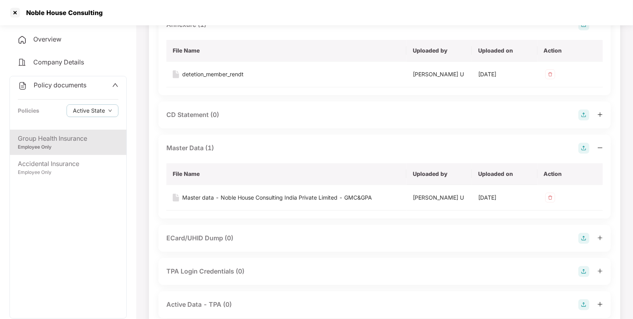
click at [51, 85] on span "Policy documents" at bounding box center [60, 85] width 53 height 8
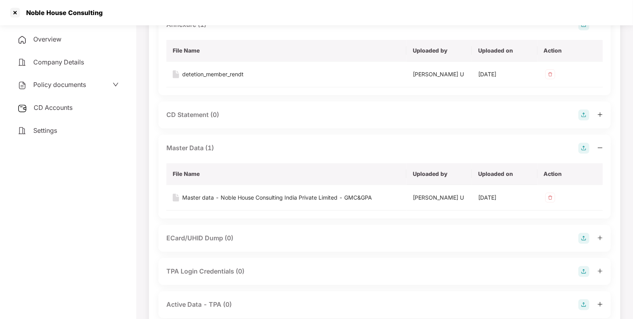
click at [51, 112] on span "CD Accounts" at bounding box center [53, 108] width 39 height 8
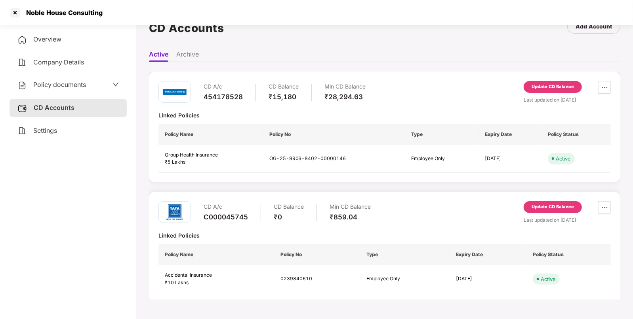
click at [545, 85] on div "Update CD Balance" at bounding box center [552, 87] width 42 height 7
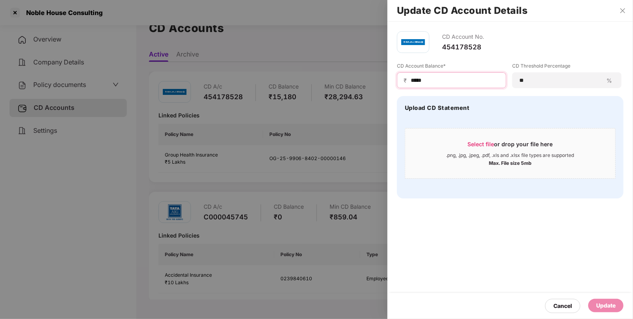
click at [415, 81] on input "*****" at bounding box center [454, 80] width 89 height 8
type input "*****"
click at [602, 299] on div "Update" at bounding box center [605, 305] width 35 height 13
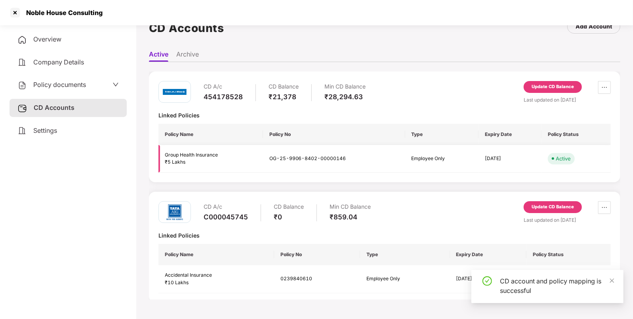
scroll to position [0, 0]
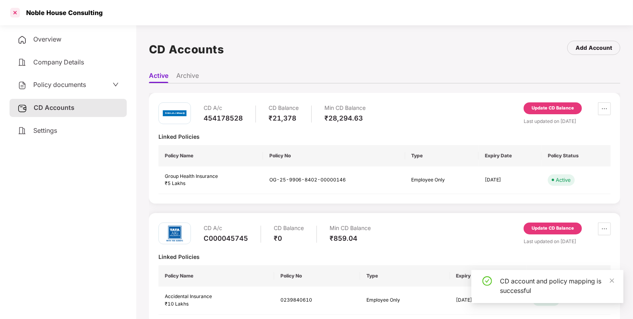
click at [17, 12] on div at bounding box center [15, 12] width 13 height 13
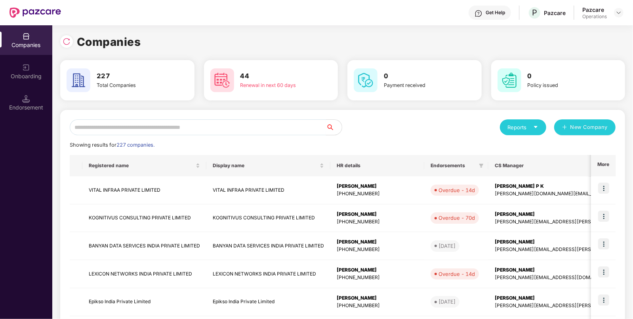
click at [263, 123] on input "text" at bounding box center [198, 128] width 256 height 16
type input "*"
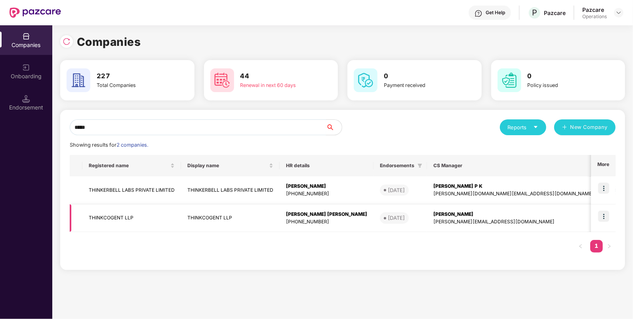
type input "*****"
click at [101, 217] on td "THINKCOGENT LLP" at bounding box center [131, 219] width 99 height 28
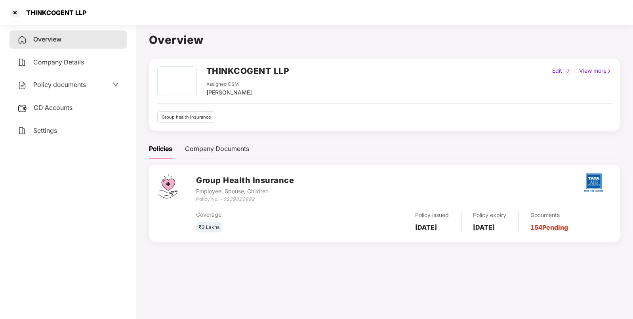
click at [52, 87] on span "Policy documents" at bounding box center [59, 85] width 53 height 8
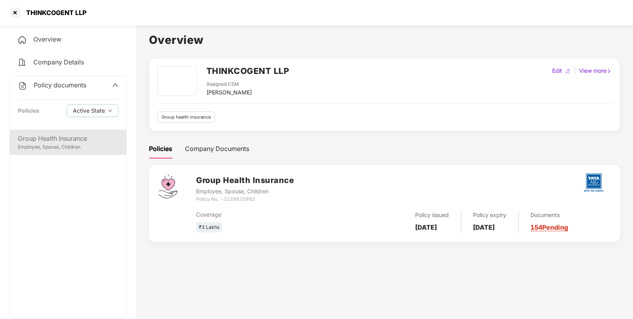
click at [55, 142] on div "Group Health Insurance" at bounding box center [68, 139] width 101 height 10
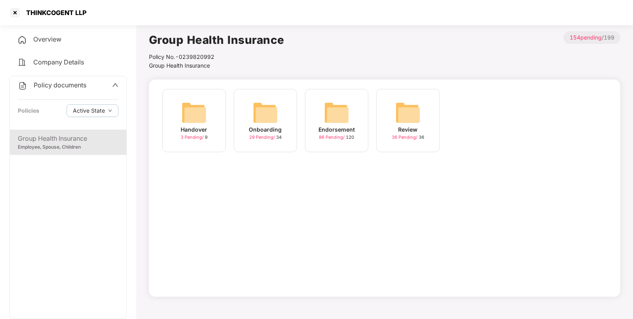
click at [339, 109] on img at bounding box center [336, 112] width 25 height 25
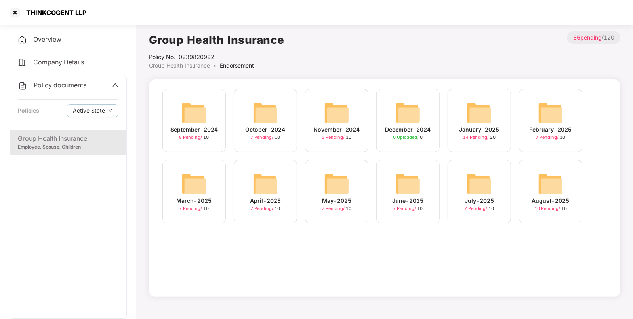
click at [545, 186] on img at bounding box center [550, 183] width 25 height 25
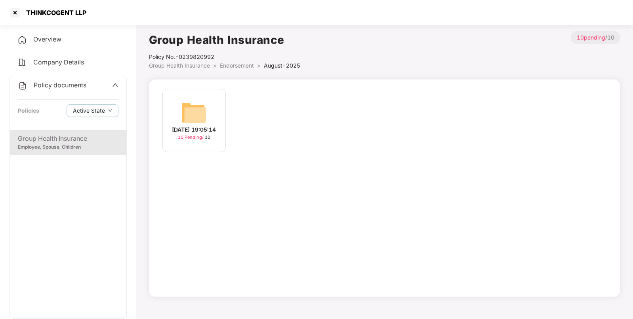
click at [200, 112] on img at bounding box center [193, 112] width 25 height 25
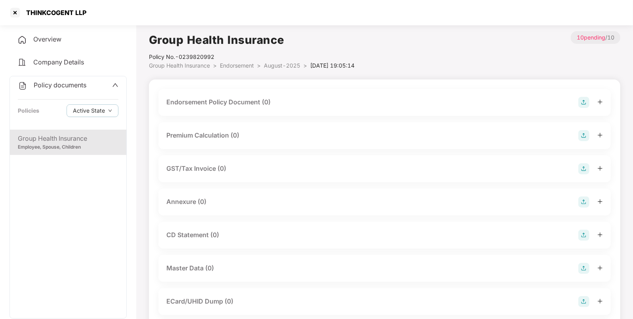
click at [582, 103] on img at bounding box center [583, 102] width 11 height 11
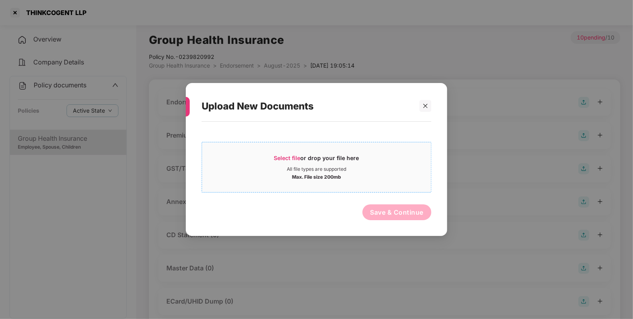
click at [287, 154] on span "Select file or drop your file here All file types are supported Max. File size …" at bounding box center [316, 167] width 229 height 38
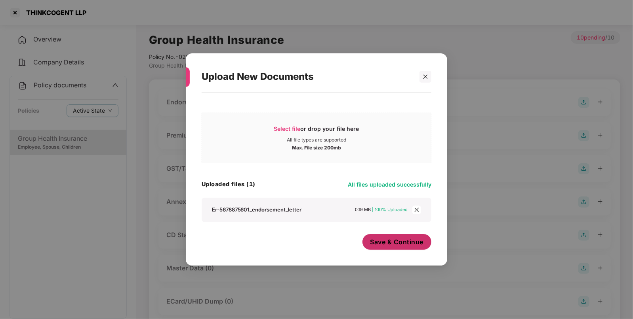
click at [383, 243] on span "Save & Continue" at bounding box center [396, 242] width 53 height 9
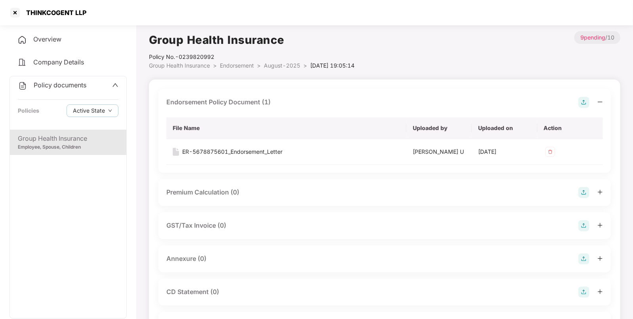
click at [581, 257] on img at bounding box center [583, 259] width 11 height 11
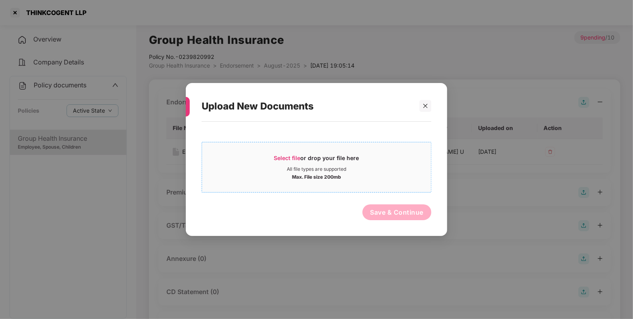
click at [289, 160] on span "Select file" at bounding box center [287, 158] width 27 height 7
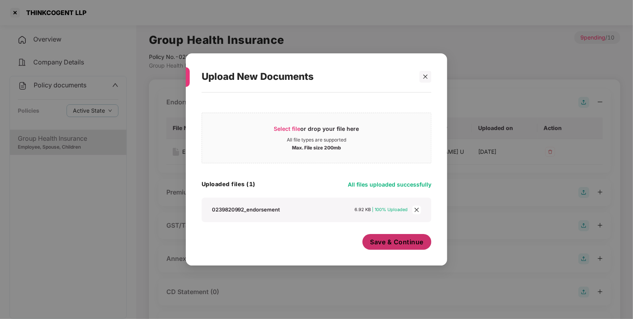
click at [389, 243] on span "Save & Continue" at bounding box center [396, 242] width 53 height 9
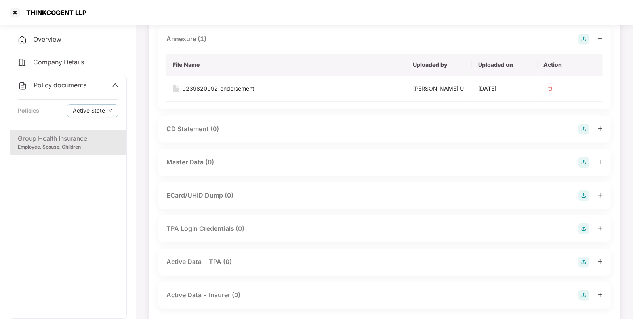
scroll to position [223, 0]
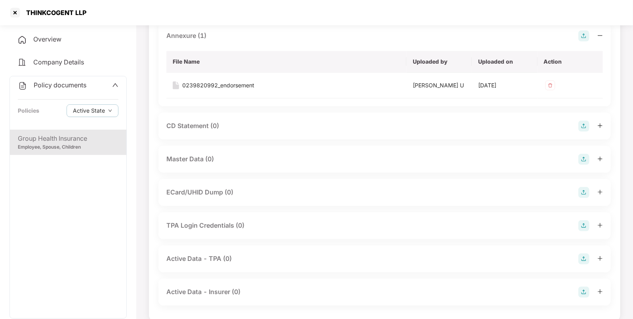
click at [585, 159] on img at bounding box center [583, 159] width 11 height 11
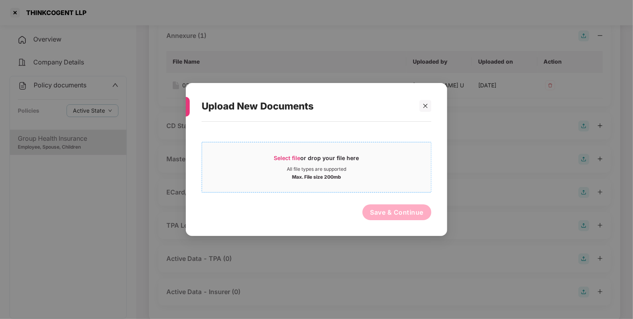
click at [283, 155] on span "Select file" at bounding box center [287, 158] width 27 height 7
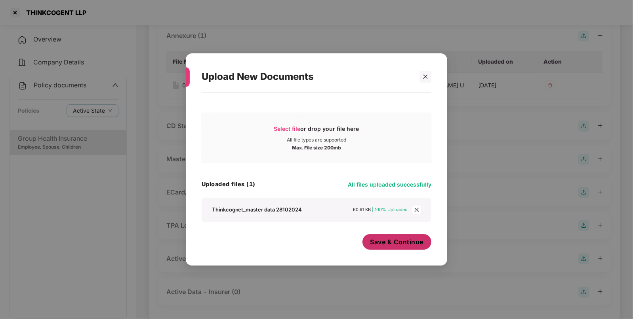
click at [380, 237] on button "Save & Continue" at bounding box center [396, 242] width 69 height 16
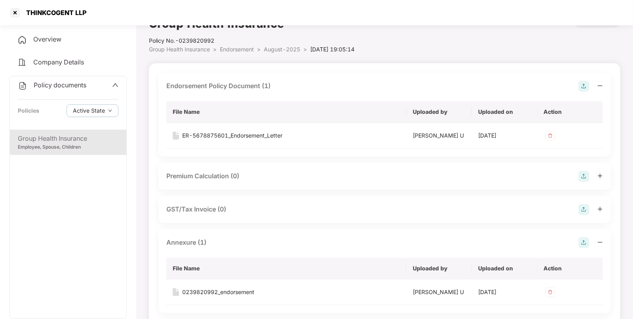
scroll to position [0, 0]
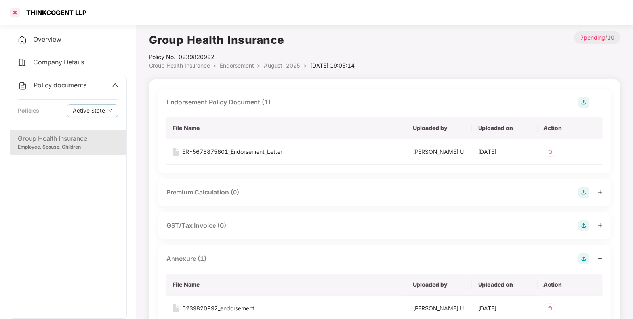
click at [16, 10] on div at bounding box center [15, 12] width 13 height 13
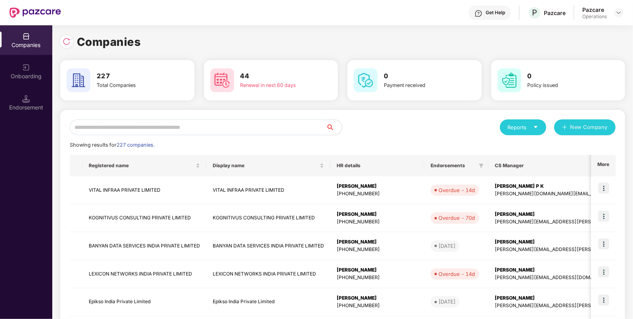
click at [209, 131] on input "text" at bounding box center [198, 128] width 256 height 16
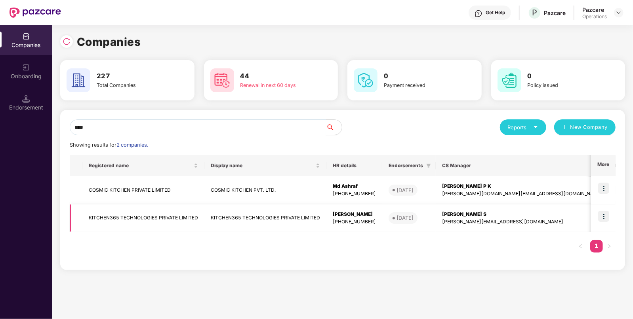
type input "****"
click at [139, 214] on td "KITCHEN365 TECHNOLOGIES PRIVATE LIMITED" at bounding box center [143, 219] width 122 height 28
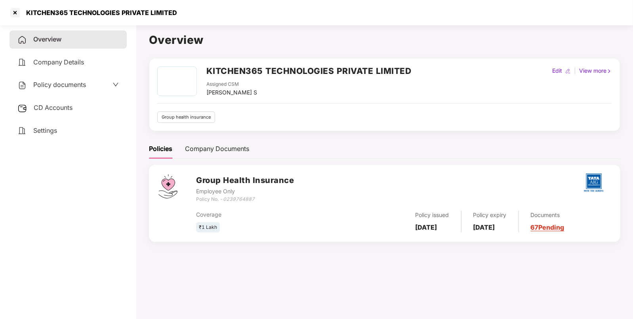
click at [66, 109] on span "CD Accounts" at bounding box center [53, 108] width 39 height 8
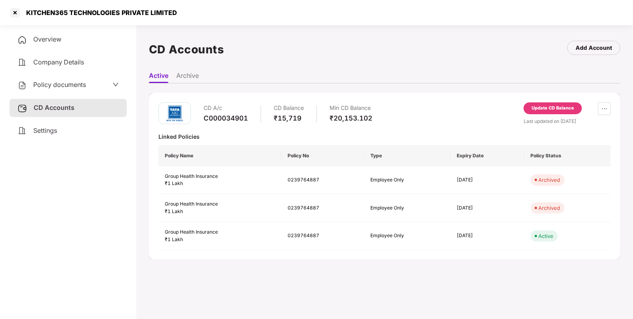
click at [84, 85] on span "Policy documents" at bounding box center [59, 85] width 53 height 8
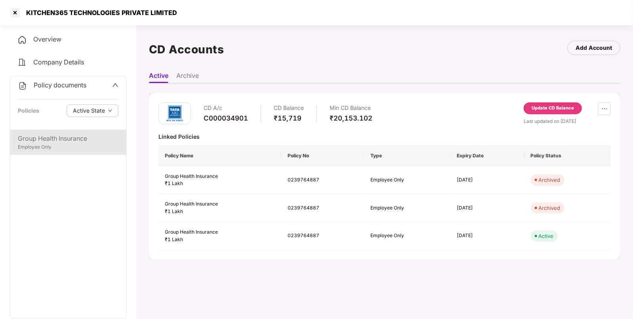
click at [53, 145] on div "Employee Only" at bounding box center [68, 148] width 101 height 8
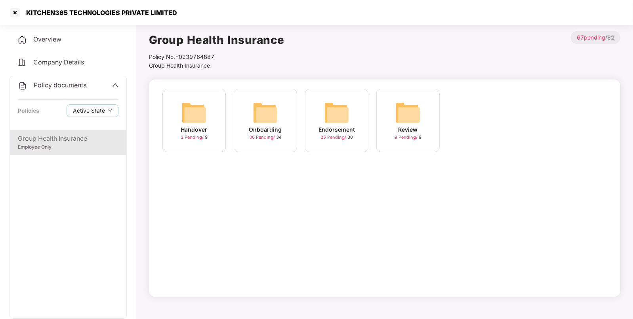
click at [345, 114] on img at bounding box center [336, 112] width 25 height 25
click at [331, 115] on img at bounding box center [336, 112] width 25 height 25
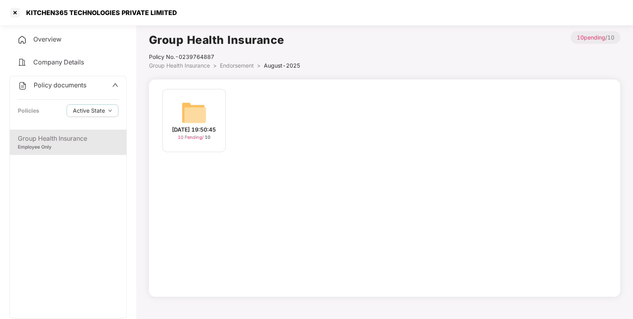
click at [197, 107] on img at bounding box center [193, 112] width 25 height 25
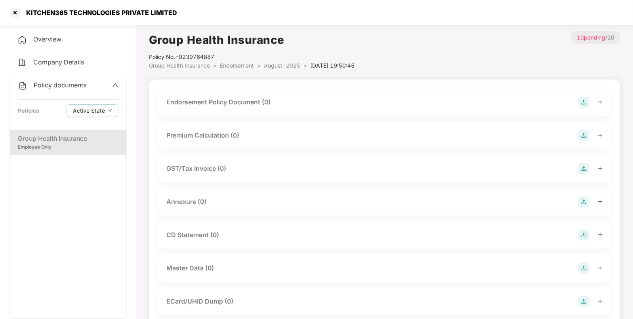
click at [580, 100] on img at bounding box center [583, 102] width 11 height 11
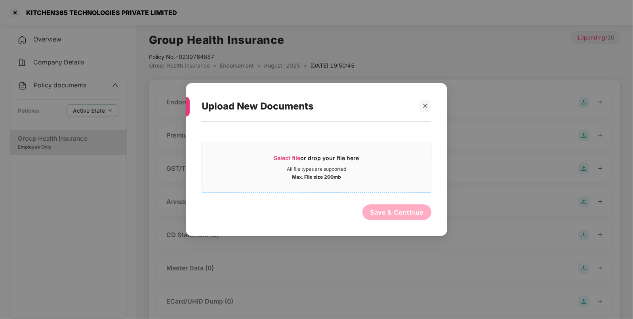
click at [293, 156] on span "Select file" at bounding box center [287, 158] width 27 height 7
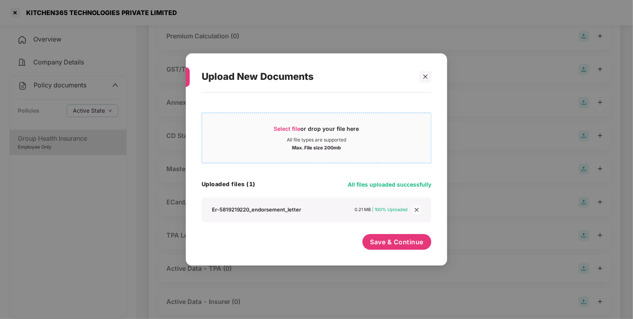
scroll to position [104, 0]
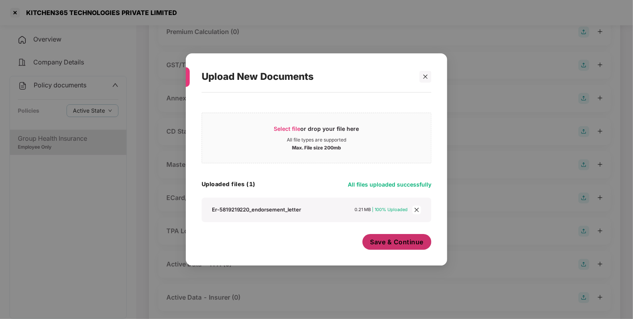
click at [385, 245] on span "Save & Continue" at bounding box center [396, 242] width 53 height 9
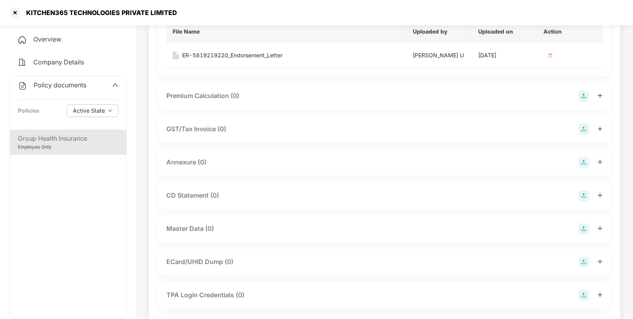
scroll to position [101, 0]
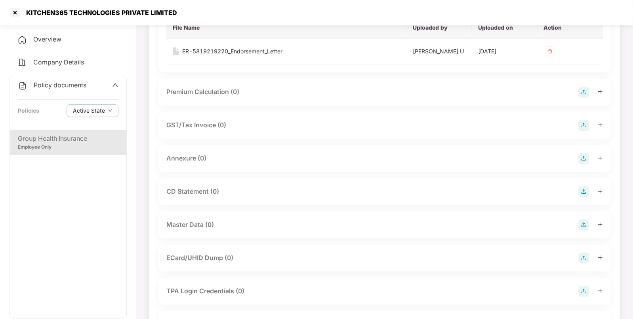
click at [581, 157] on img at bounding box center [583, 158] width 11 height 11
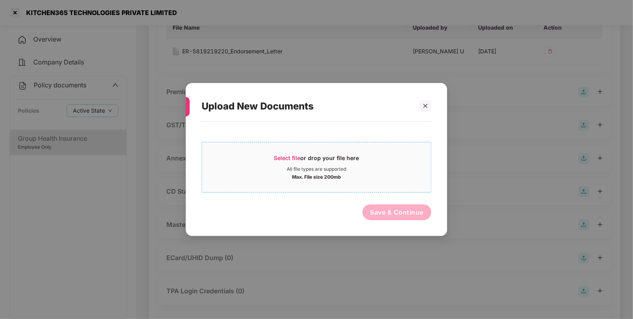
click at [288, 156] on span "Select file" at bounding box center [287, 158] width 27 height 7
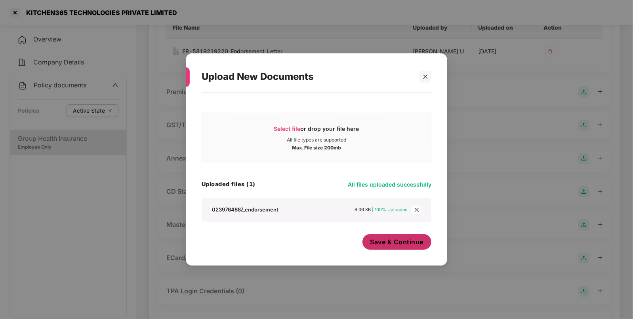
click at [383, 239] on span "Save & Continue" at bounding box center [396, 242] width 53 height 9
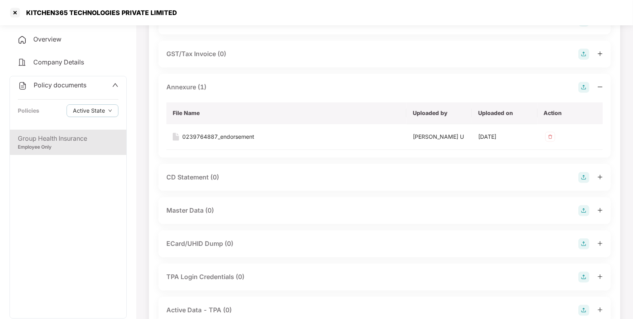
scroll to position [173, 0]
click at [581, 210] on img at bounding box center [583, 210] width 11 height 11
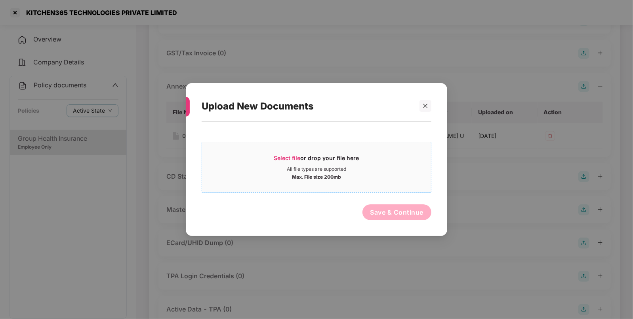
click at [277, 158] on span "Select file" at bounding box center [287, 158] width 27 height 7
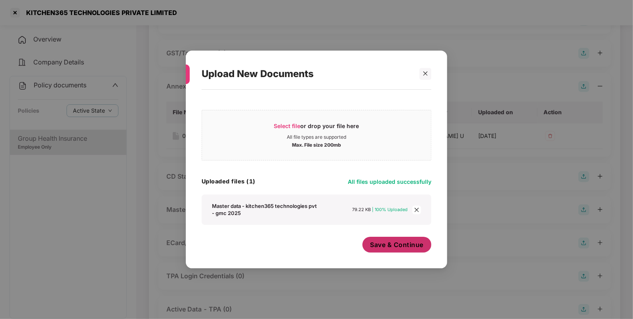
click at [386, 241] on span "Save & Continue" at bounding box center [396, 245] width 53 height 9
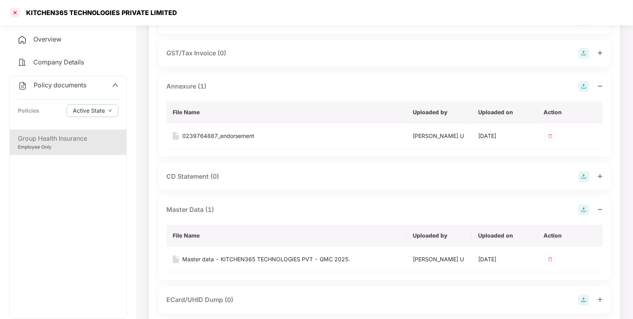
click at [12, 8] on div at bounding box center [15, 12] width 13 height 13
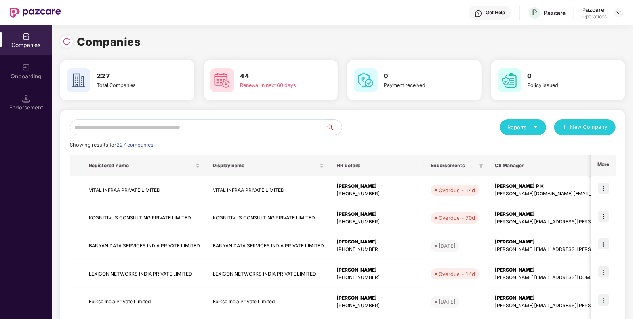
click at [164, 123] on input "text" at bounding box center [198, 128] width 256 height 16
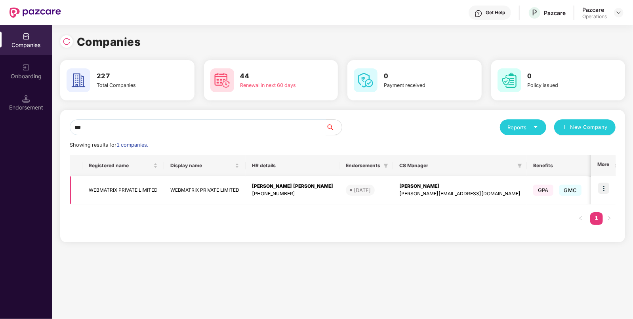
type input "***"
click at [599, 192] on img at bounding box center [603, 188] width 11 height 11
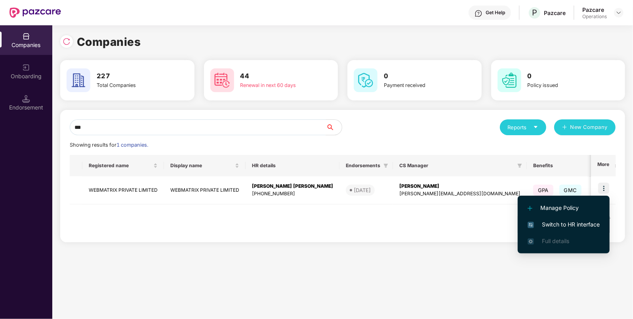
click at [567, 224] on span "Switch to HR interface" at bounding box center [563, 224] width 72 height 9
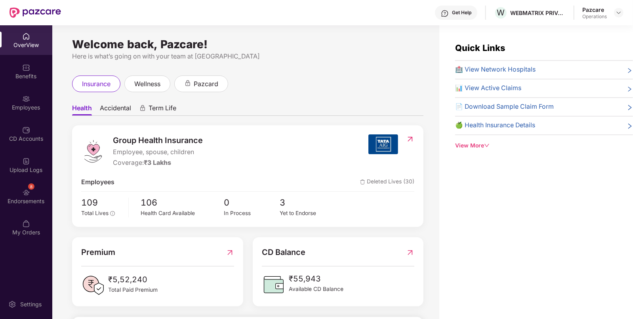
click at [24, 199] on div "Endorsements" at bounding box center [26, 202] width 52 height 8
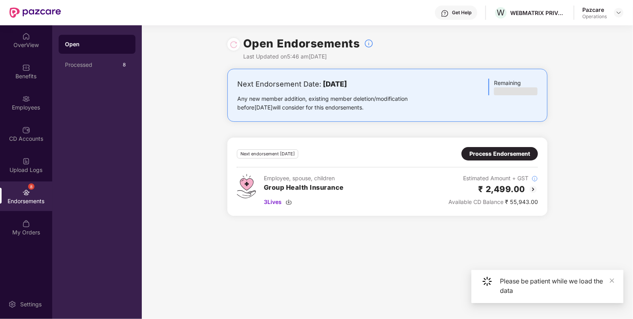
click at [503, 150] on div "Process Endorsement" at bounding box center [499, 154] width 61 height 9
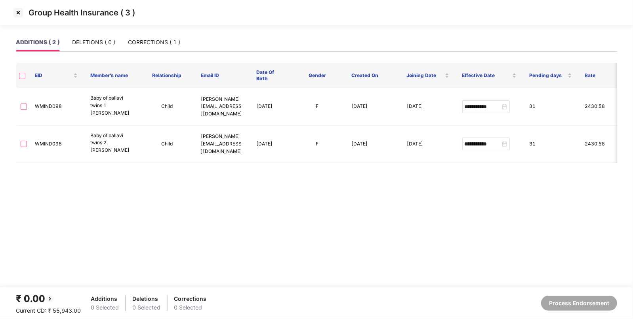
click at [20, 16] on img at bounding box center [18, 12] width 13 height 13
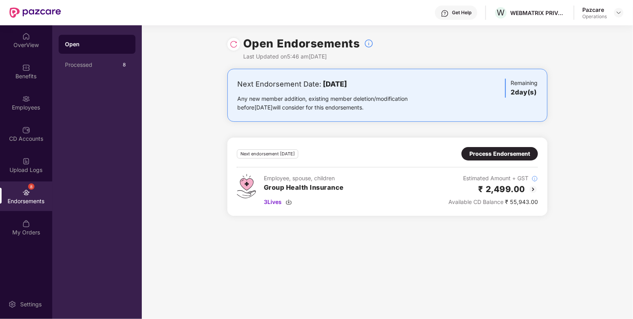
click at [234, 44] on img at bounding box center [234, 44] width 8 height 8
click at [291, 201] on img at bounding box center [288, 202] width 6 height 6
click at [529, 185] on img at bounding box center [532, 189] width 9 height 9
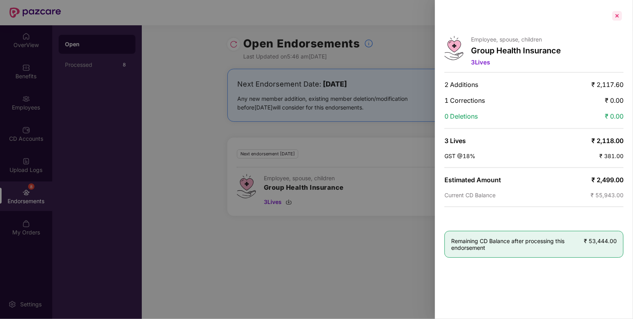
click at [617, 16] on div at bounding box center [616, 15] width 13 height 13
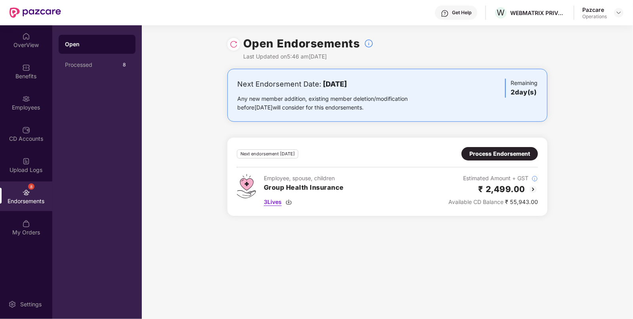
click at [294, 204] on div "3 Lives" at bounding box center [304, 202] width 80 height 9
